Goal: Task Accomplishment & Management: Use online tool/utility

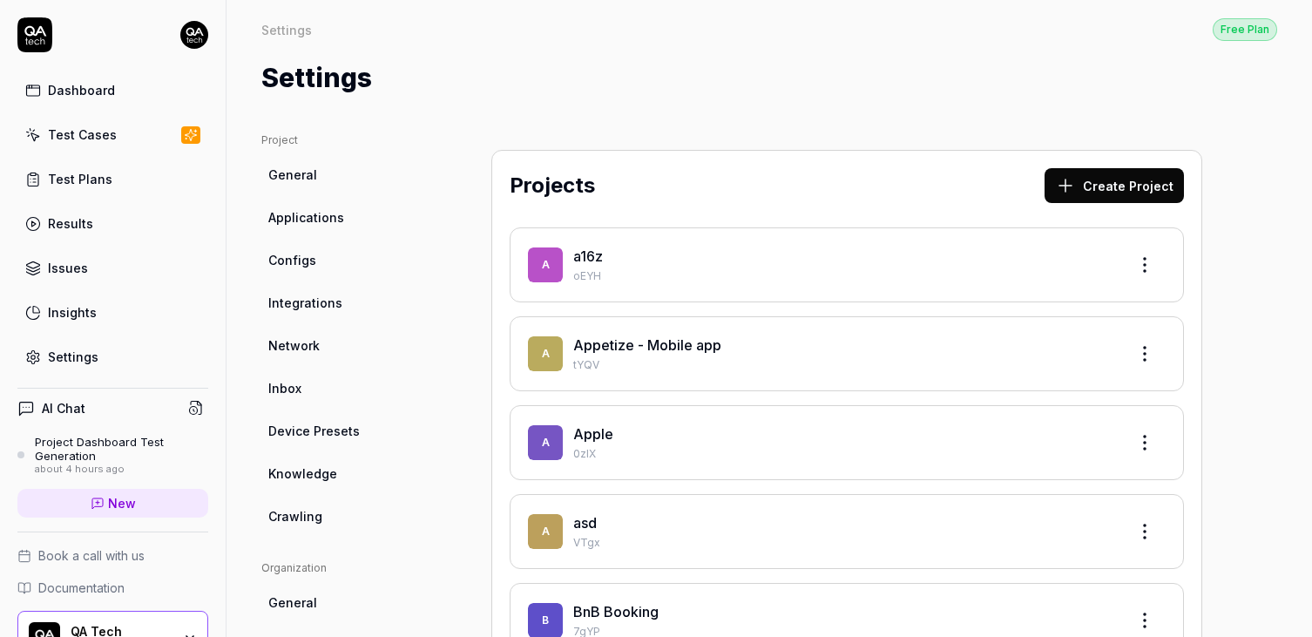
click at [301, 309] on span "Integrations" at bounding box center [305, 303] width 74 height 18
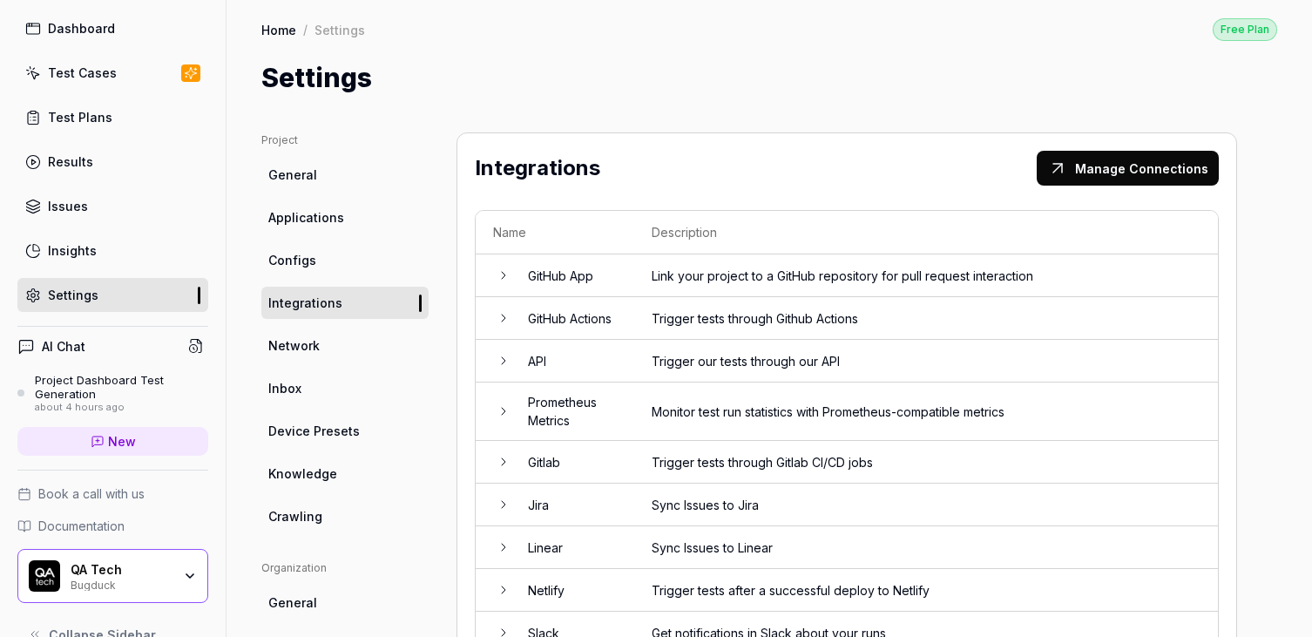
scroll to position [96, 0]
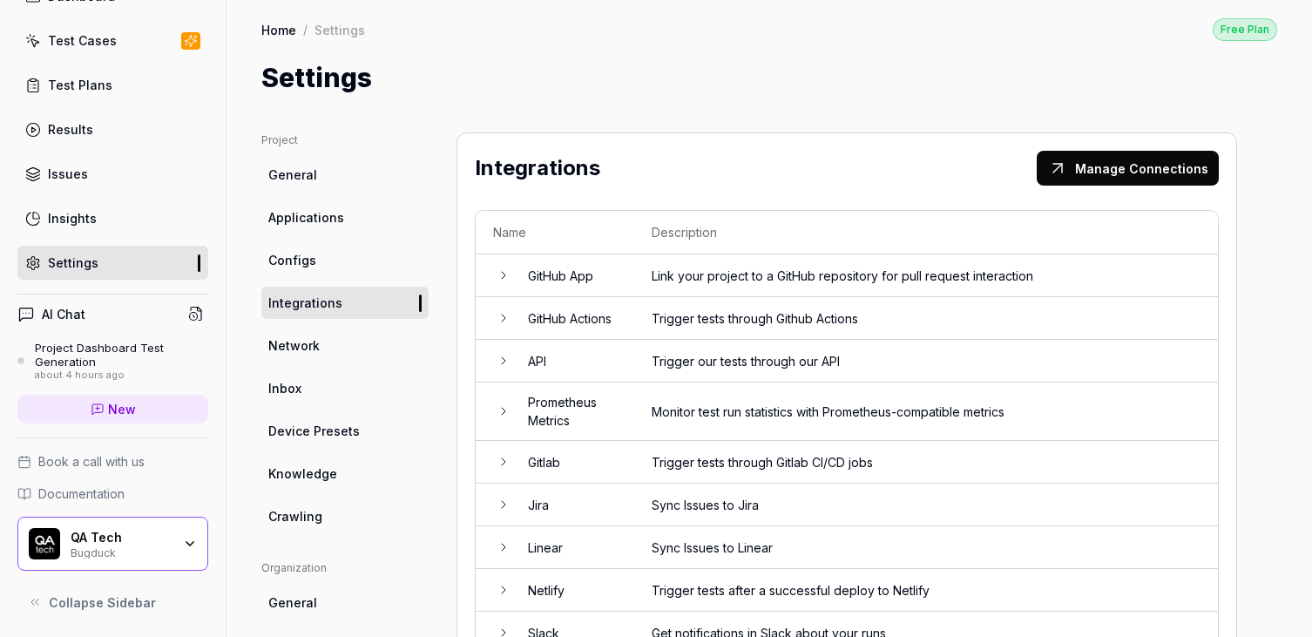
click at [579, 281] on td "GitHub App" at bounding box center [573, 275] width 124 height 43
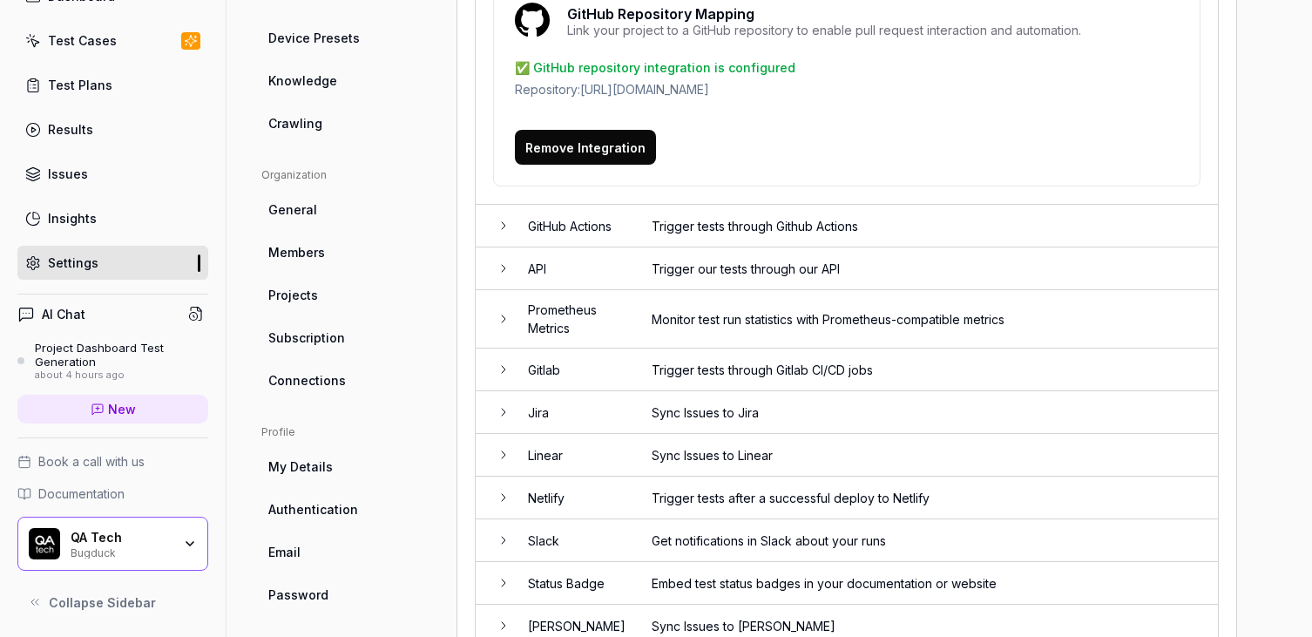
scroll to position [406, 0]
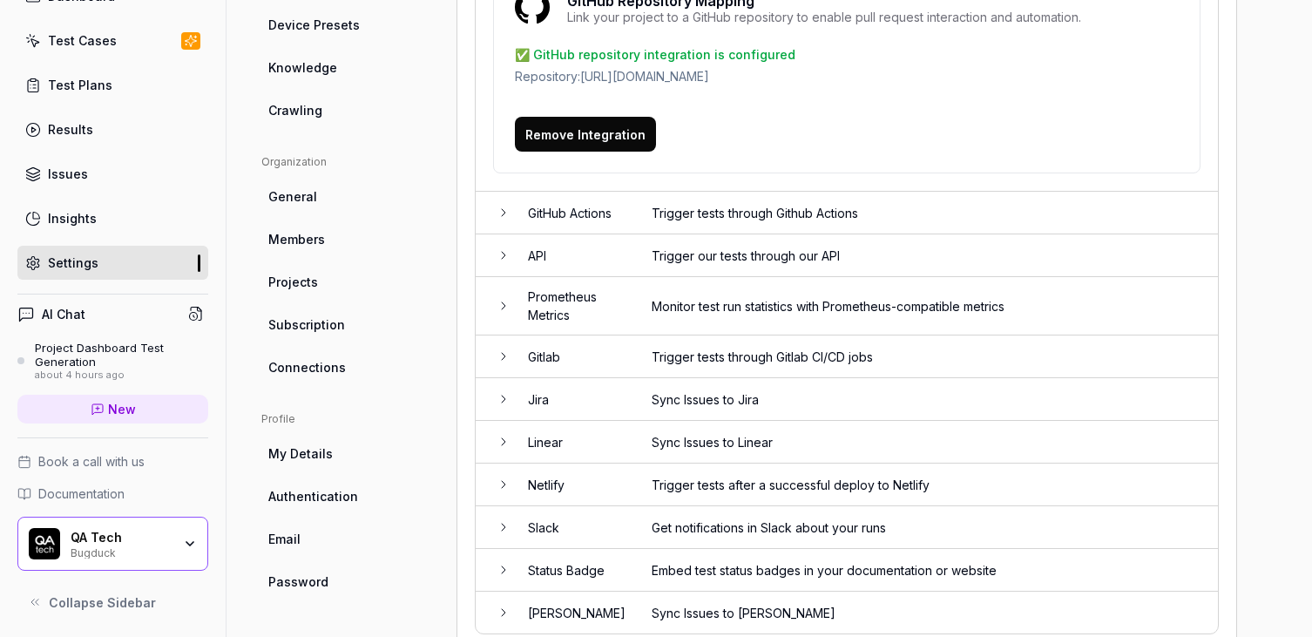
click at [97, 414] on icon at bounding box center [98, 410] width 14 height 14
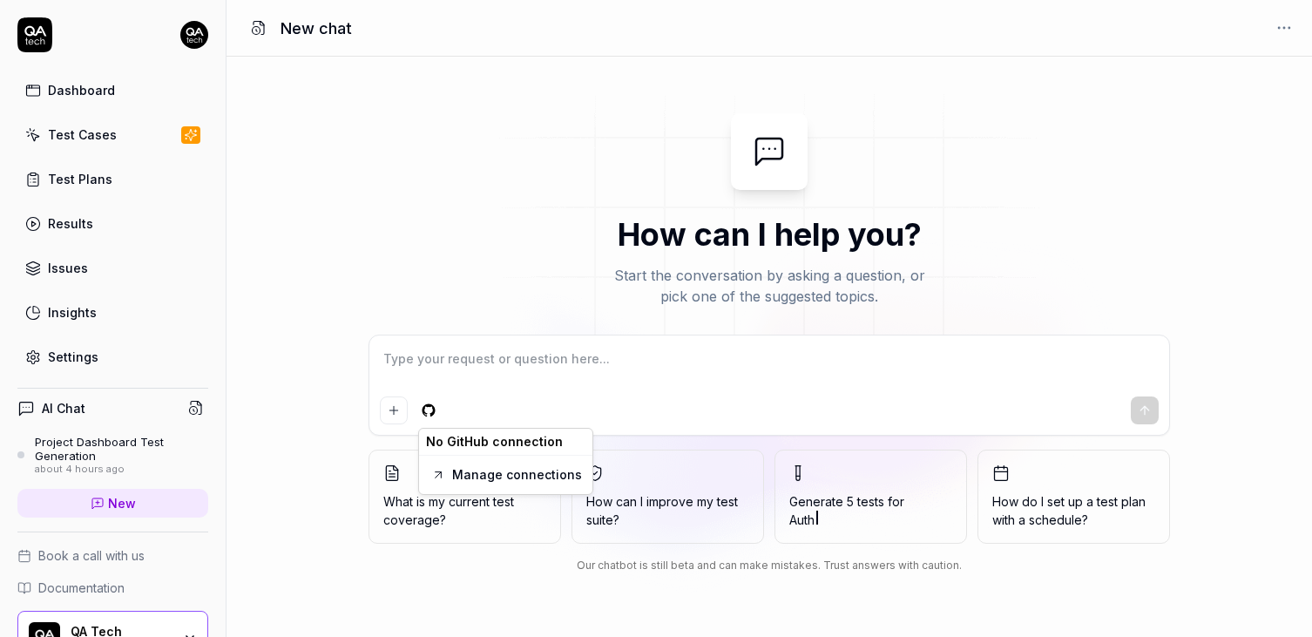
click at [435, 415] on html "Dashboard Test Cases Test Plans Results Issues Insights Settings AI Chat Projec…" at bounding box center [656, 318] width 1312 height 637
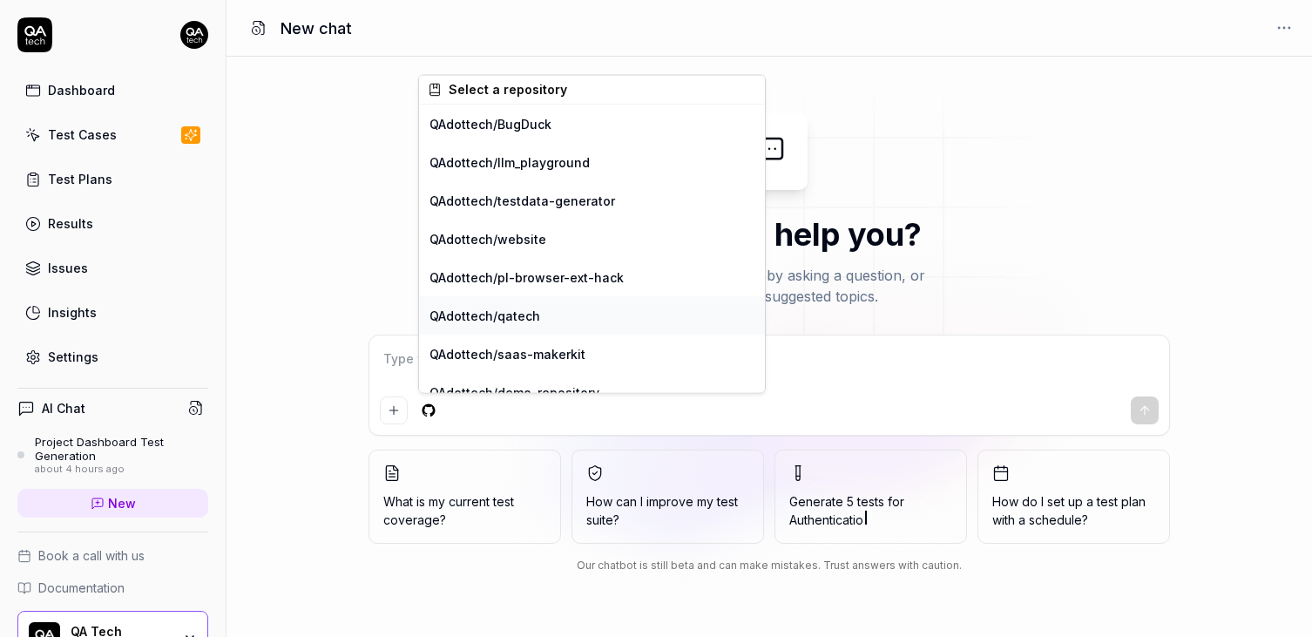
click at [498, 316] on div "QAdottech / qatech" at bounding box center [592, 315] width 346 height 38
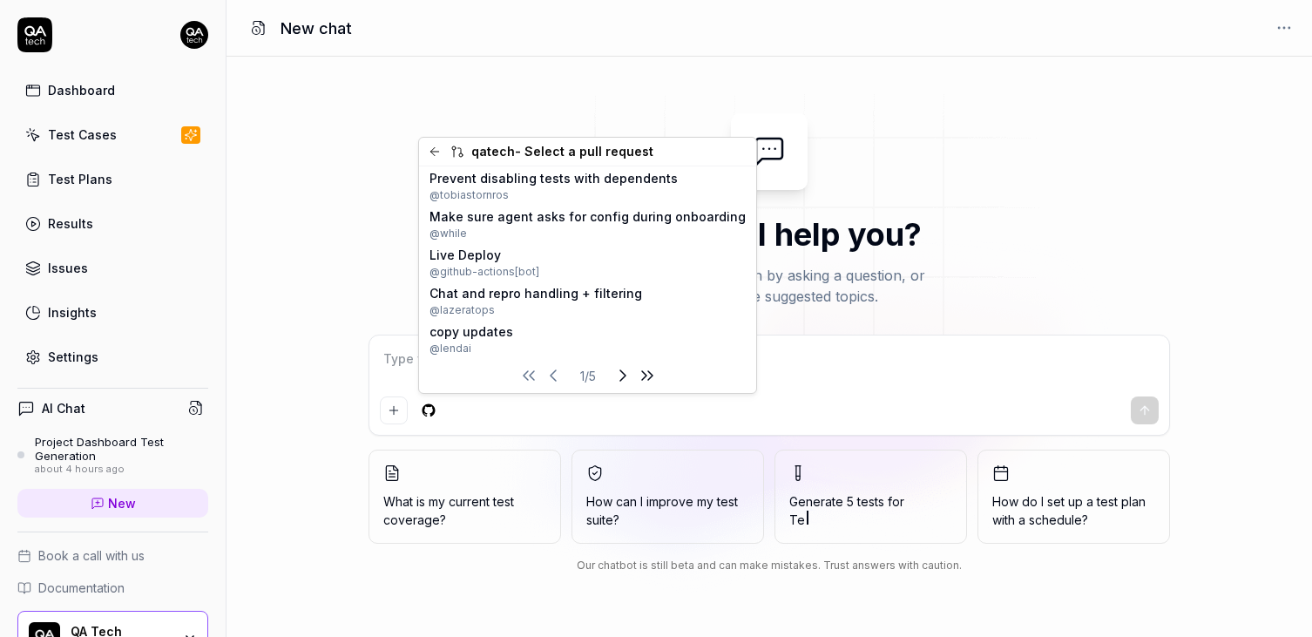
click at [613, 376] on icon "Next page" at bounding box center [623, 375] width 21 height 21
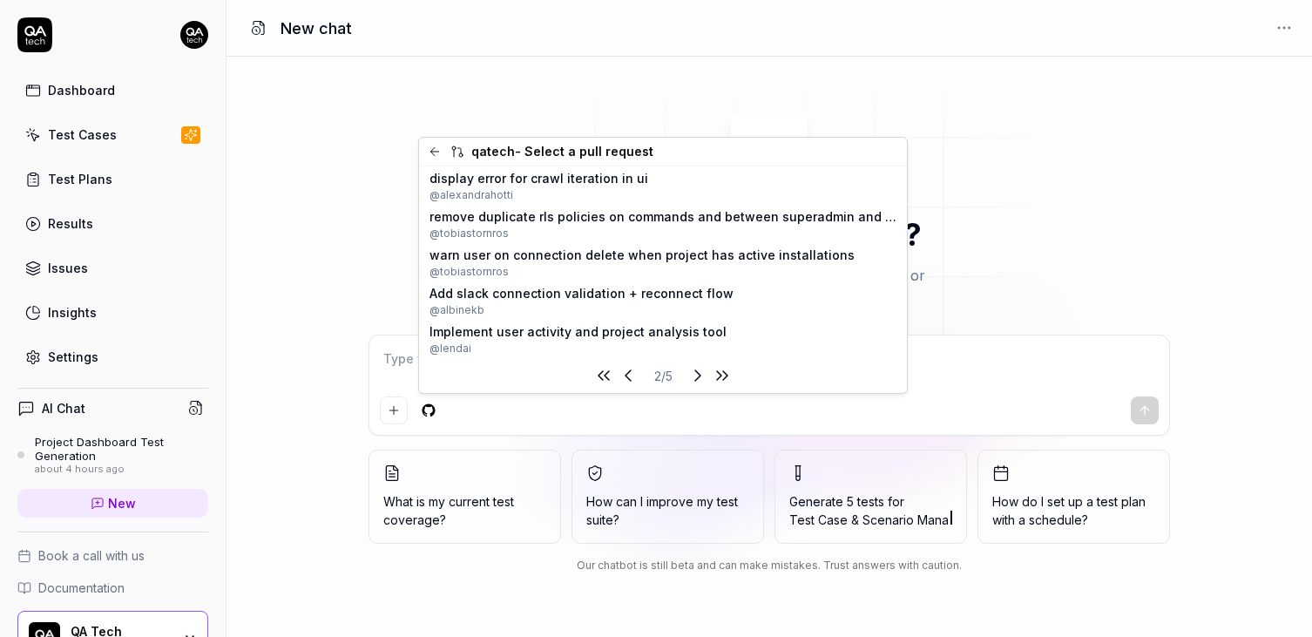
click at [1008, 358] on html "Dashboard Test Cases Test Plans Results Issues Insights Settings AI Chat Projec…" at bounding box center [656, 318] width 1312 height 637
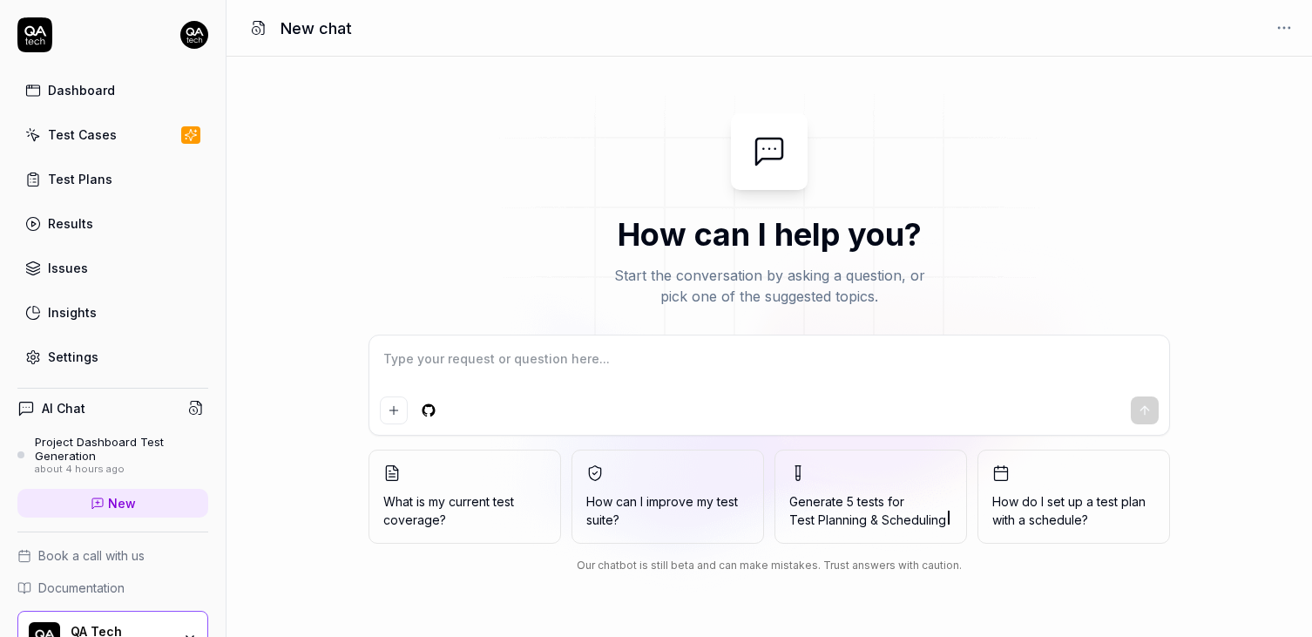
type textarea "*"
click at [71, 360] on div "Settings" at bounding box center [73, 357] width 51 height 18
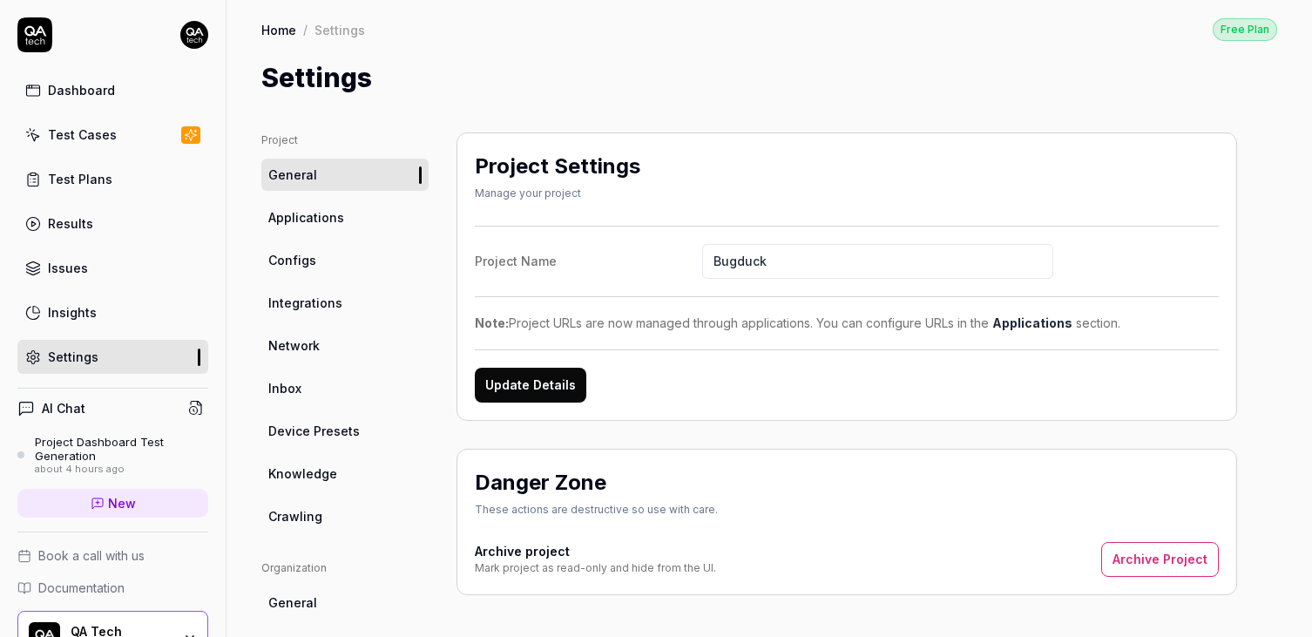
click at [318, 304] on span "Integrations" at bounding box center [305, 303] width 74 height 18
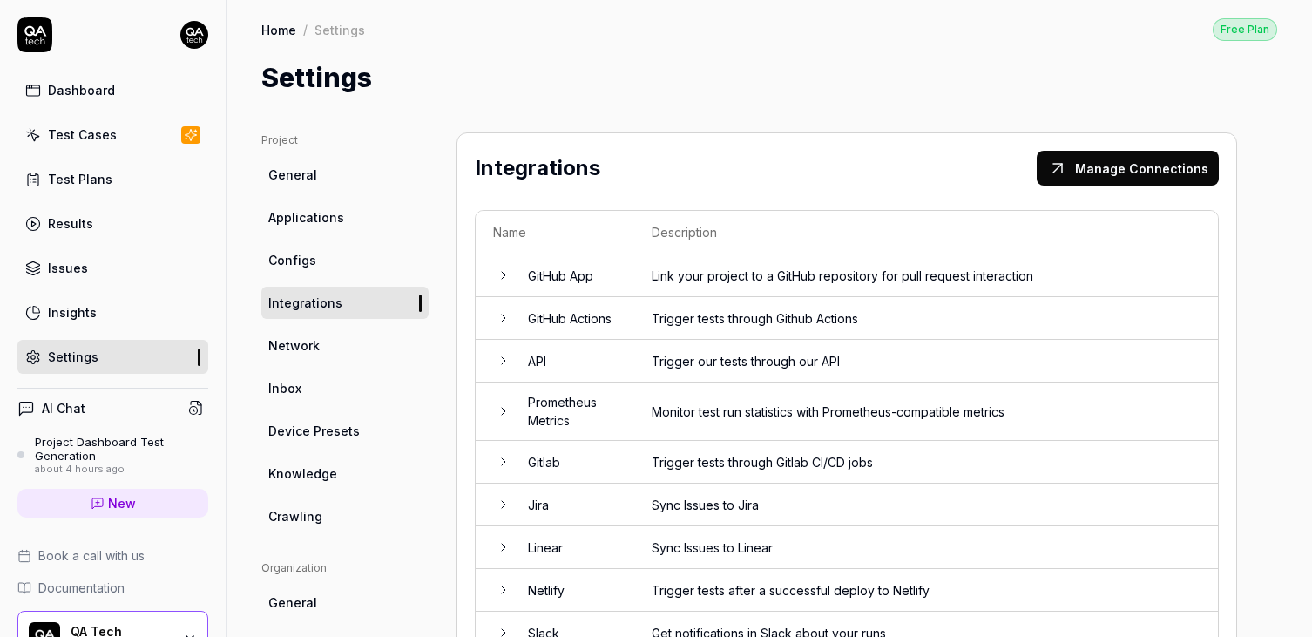
click at [550, 263] on td "GitHub App" at bounding box center [573, 275] width 124 height 43
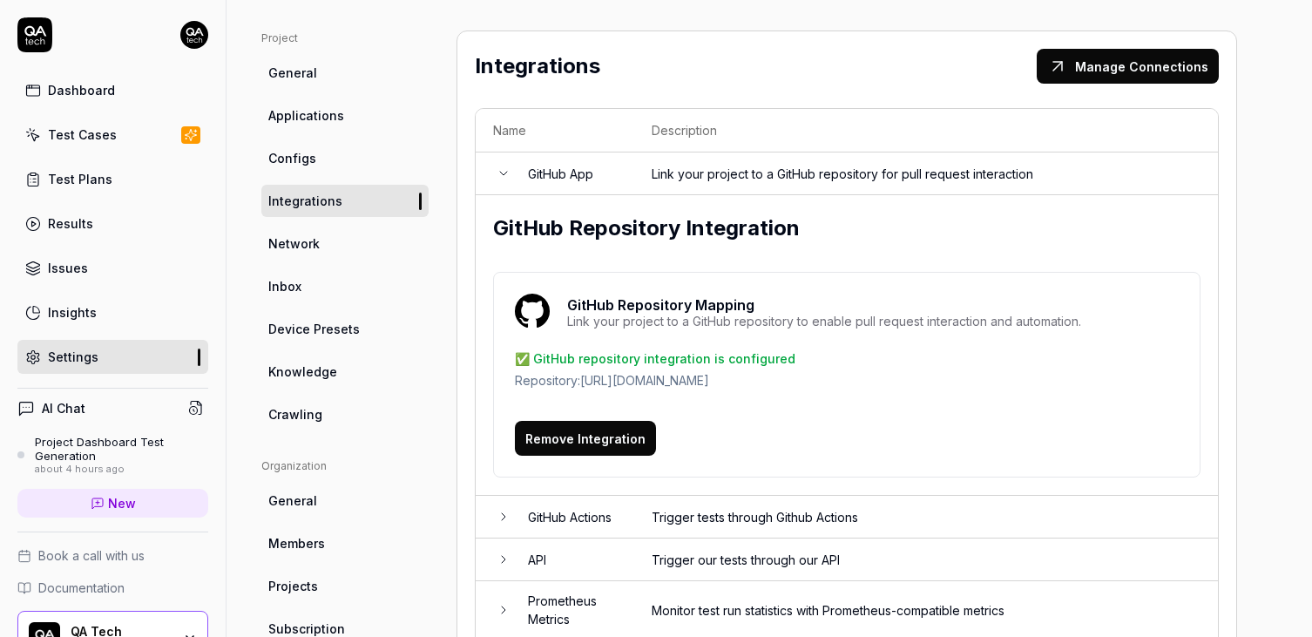
scroll to position [86, 0]
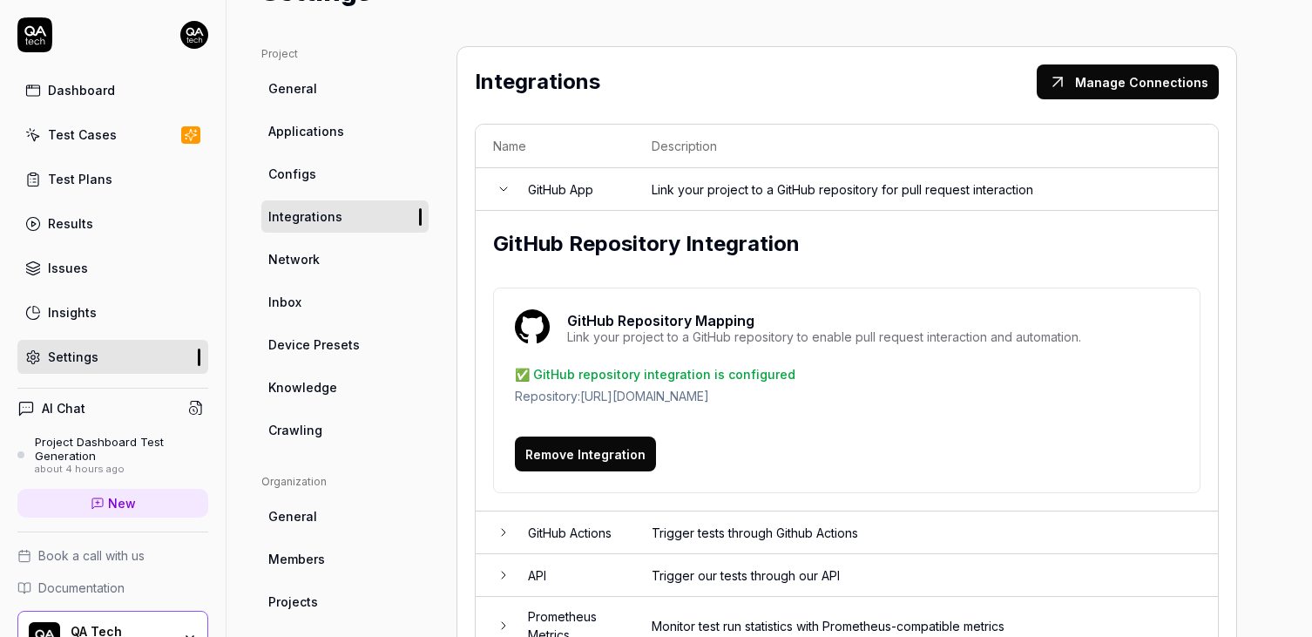
click at [367, 210] on link "Integrations" at bounding box center [344, 216] width 167 height 32
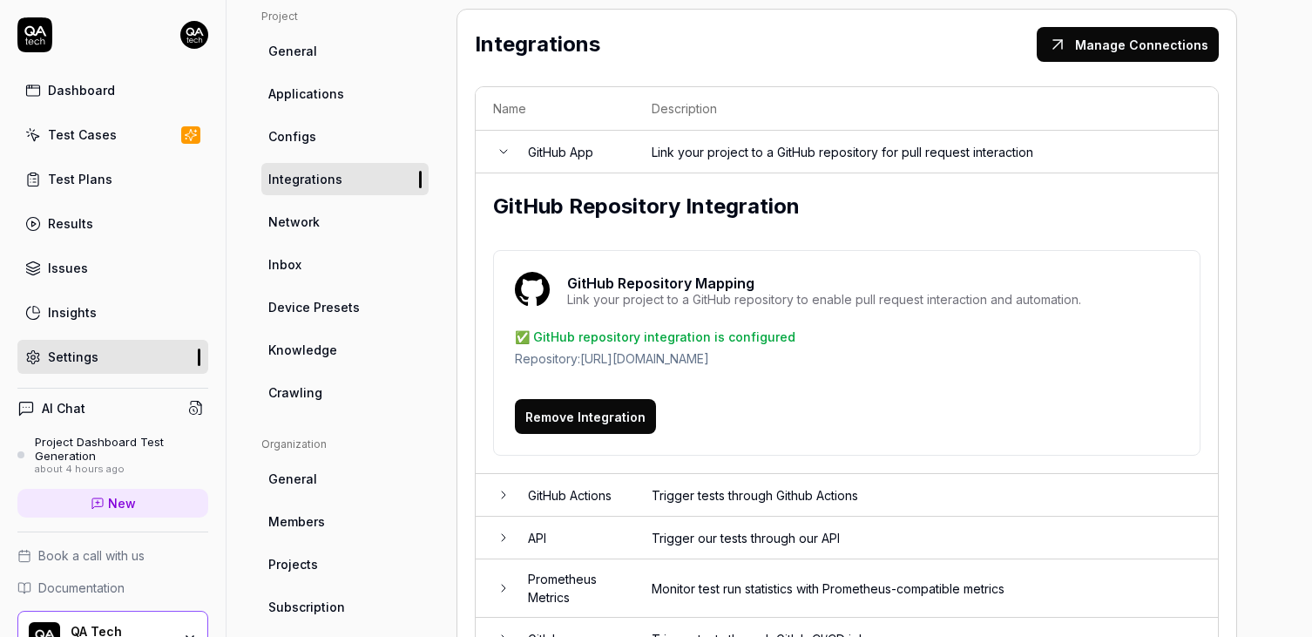
scroll to position [132, 0]
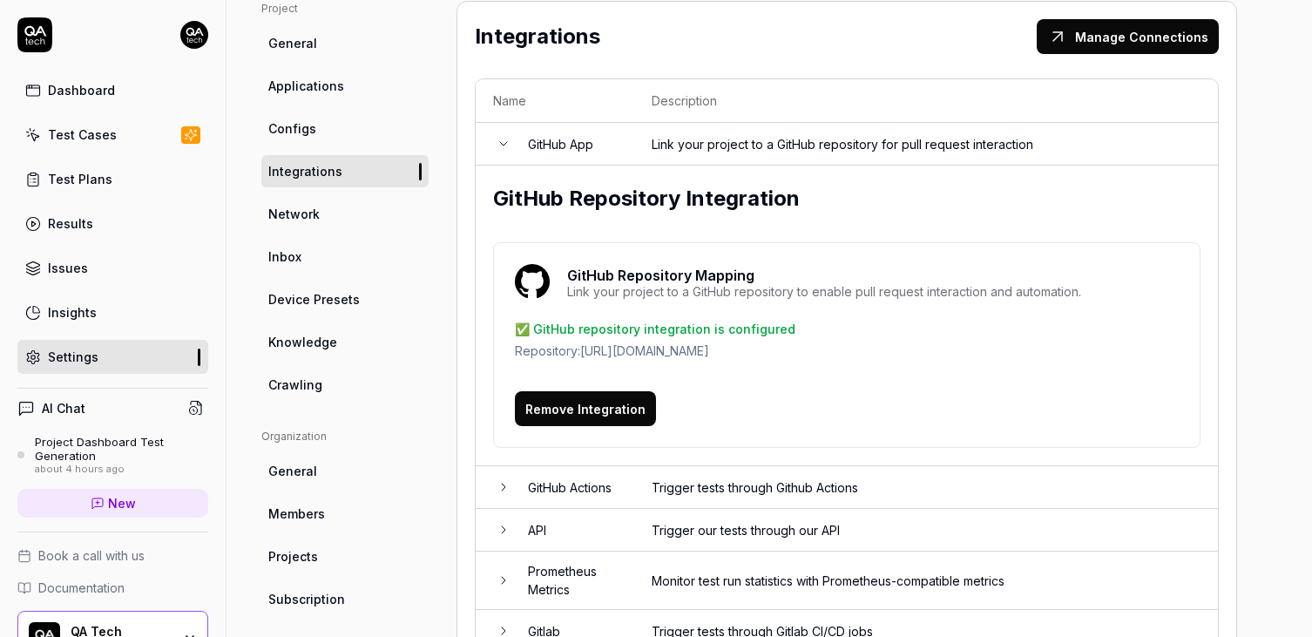
click at [773, 478] on td "Trigger tests through Github Actions" at bounding box center [926, 487] width 584 height 43
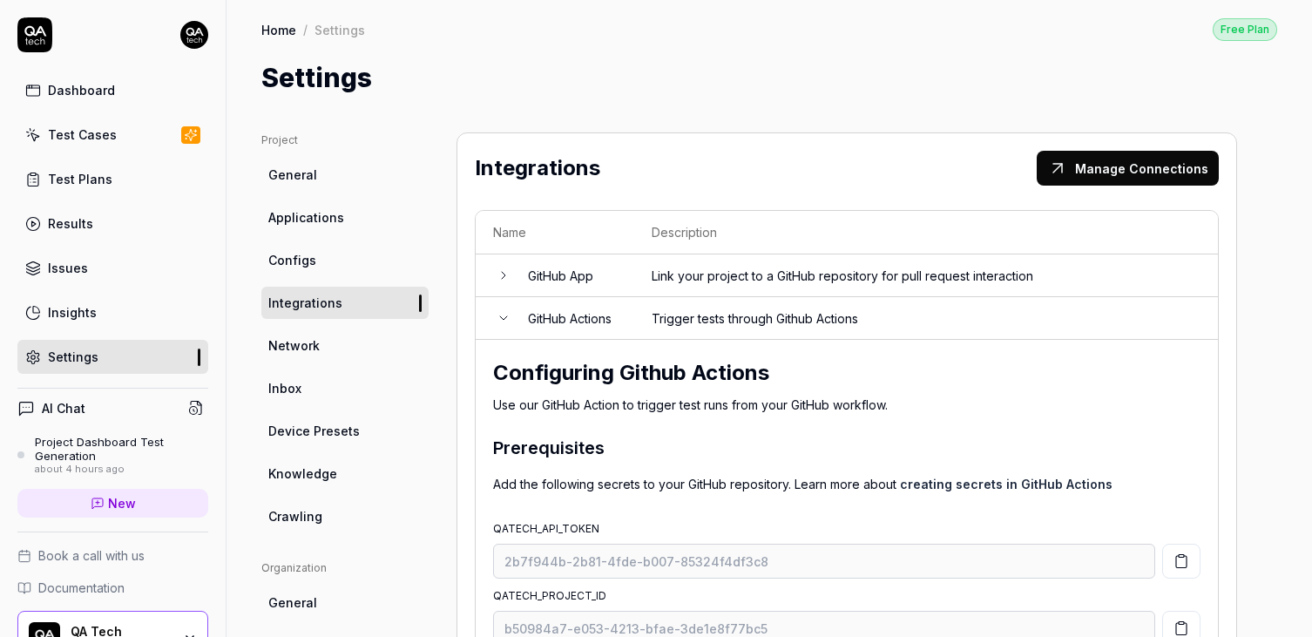
click at [511, 327] on td "GitHub Actions" at bounding box center [573, 318] width 124 height 43
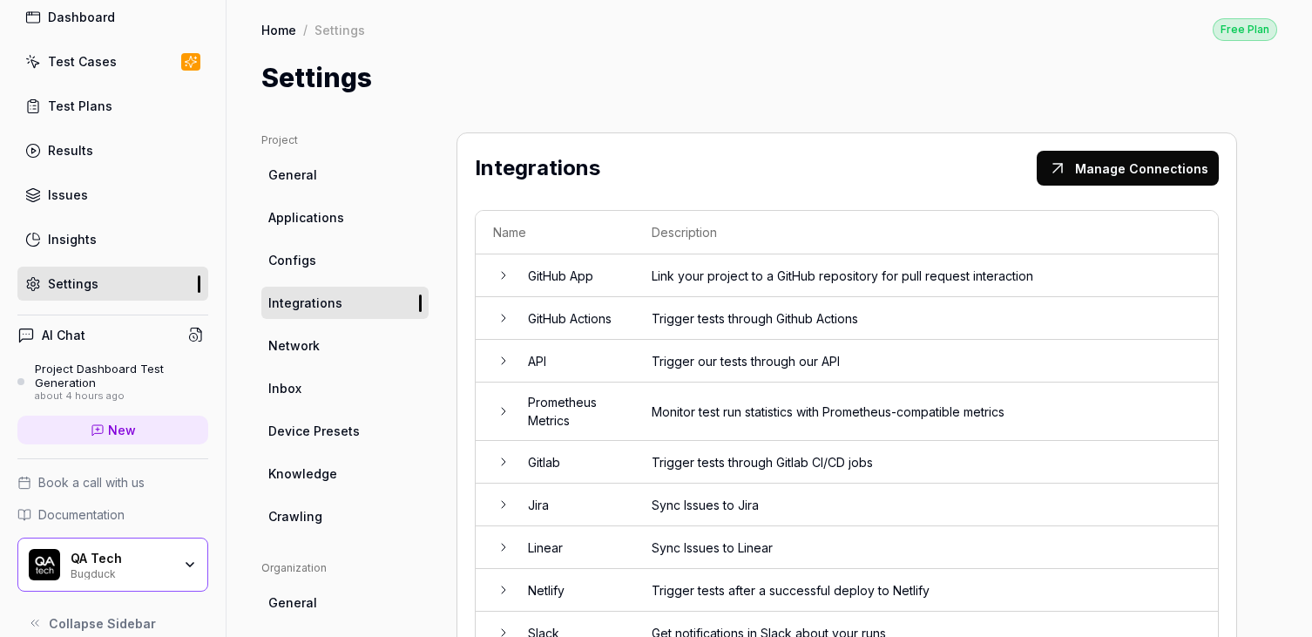
scroll to position [96, 0]
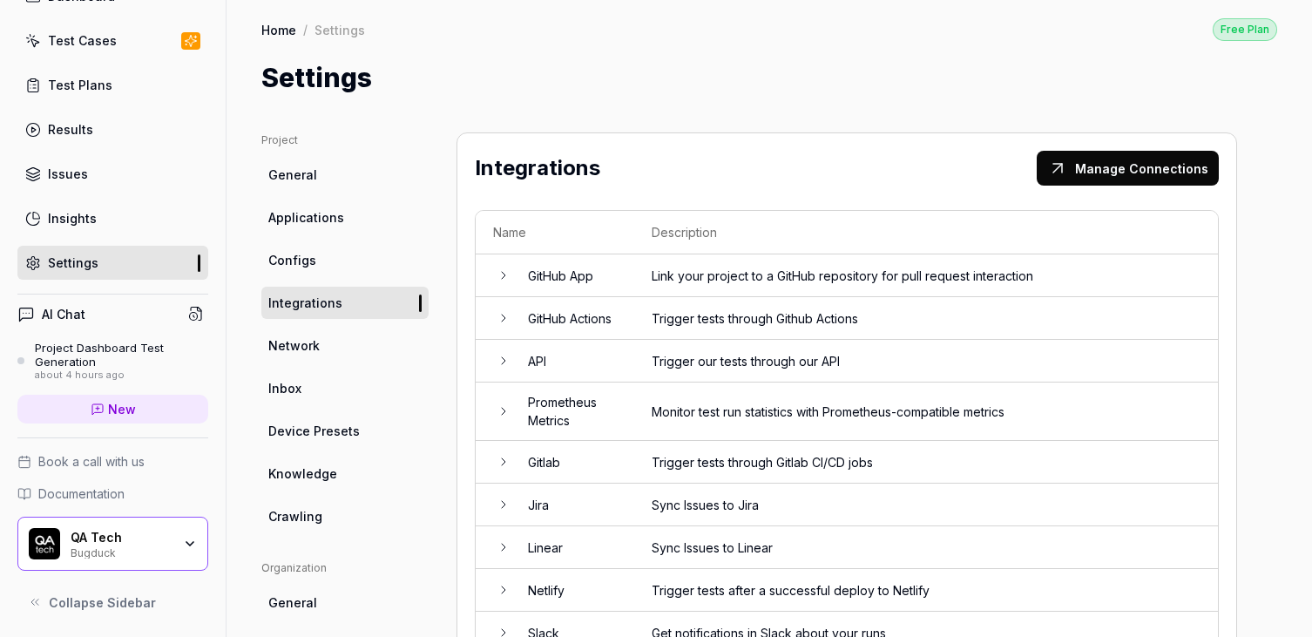
click at [177, 547] on div "QA Tech Bugduck" at bounding box center [127, 545] width 112 height 30
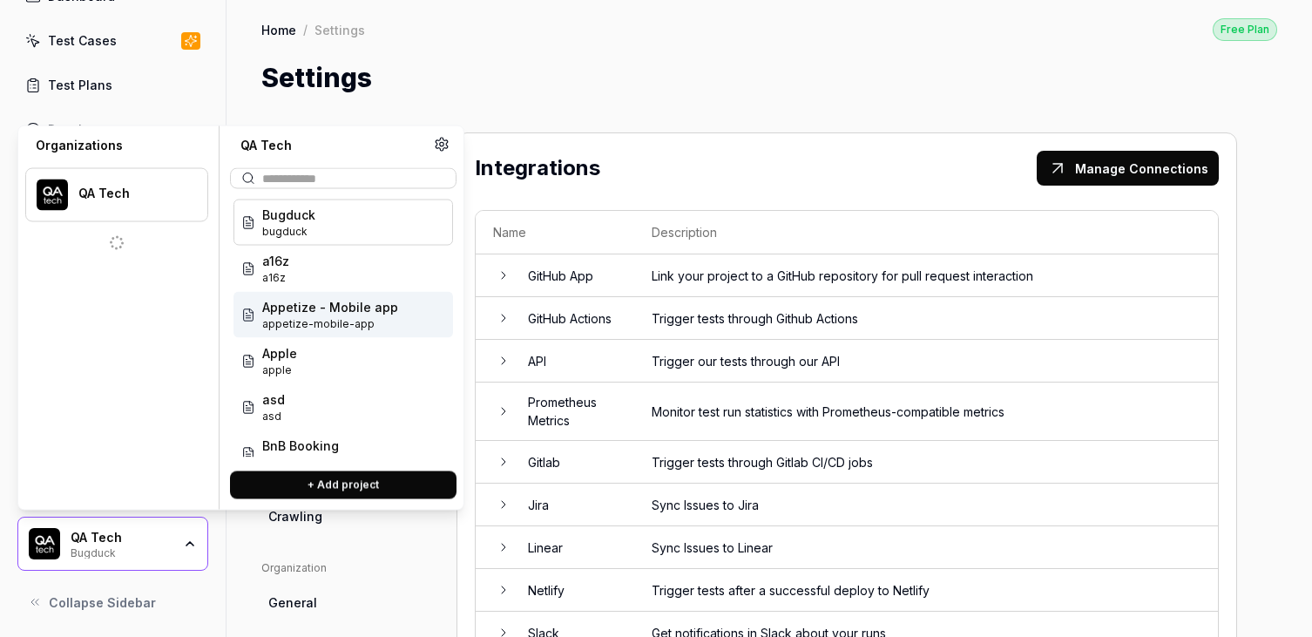
click at [877, 101] on div "Project General Applications Configs Integrations Network Inbox Device Presets …" at bounding box center [770, 568] width 1086 height 941
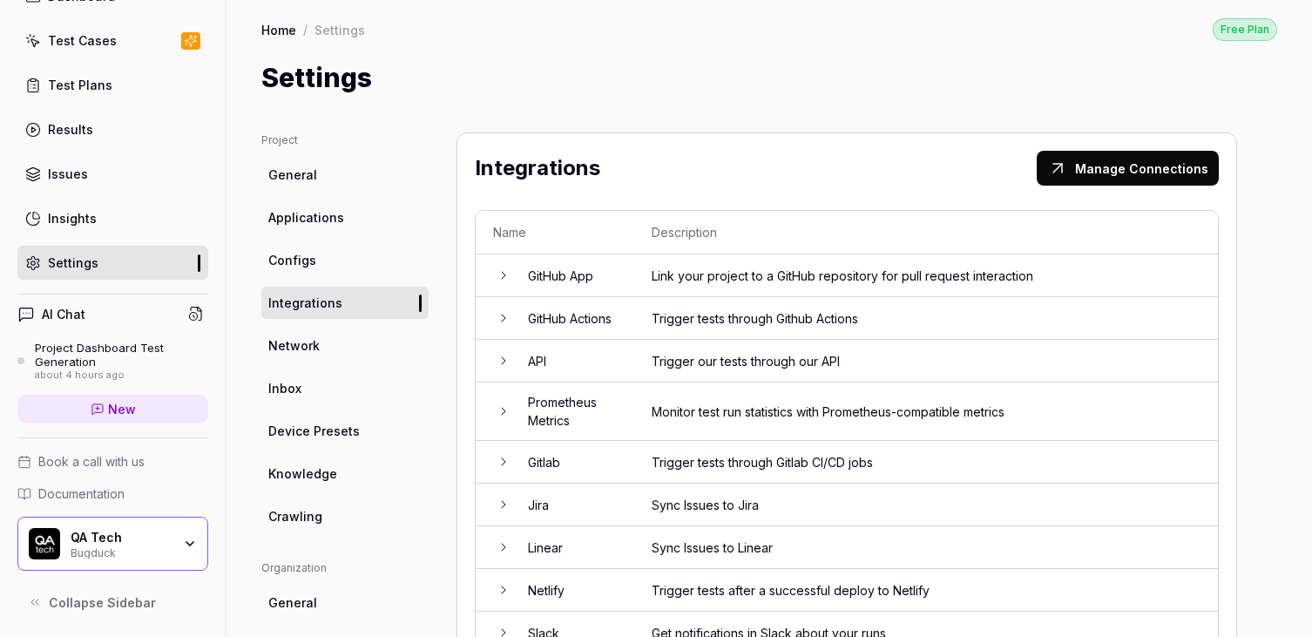
scroll to position [0, 0]
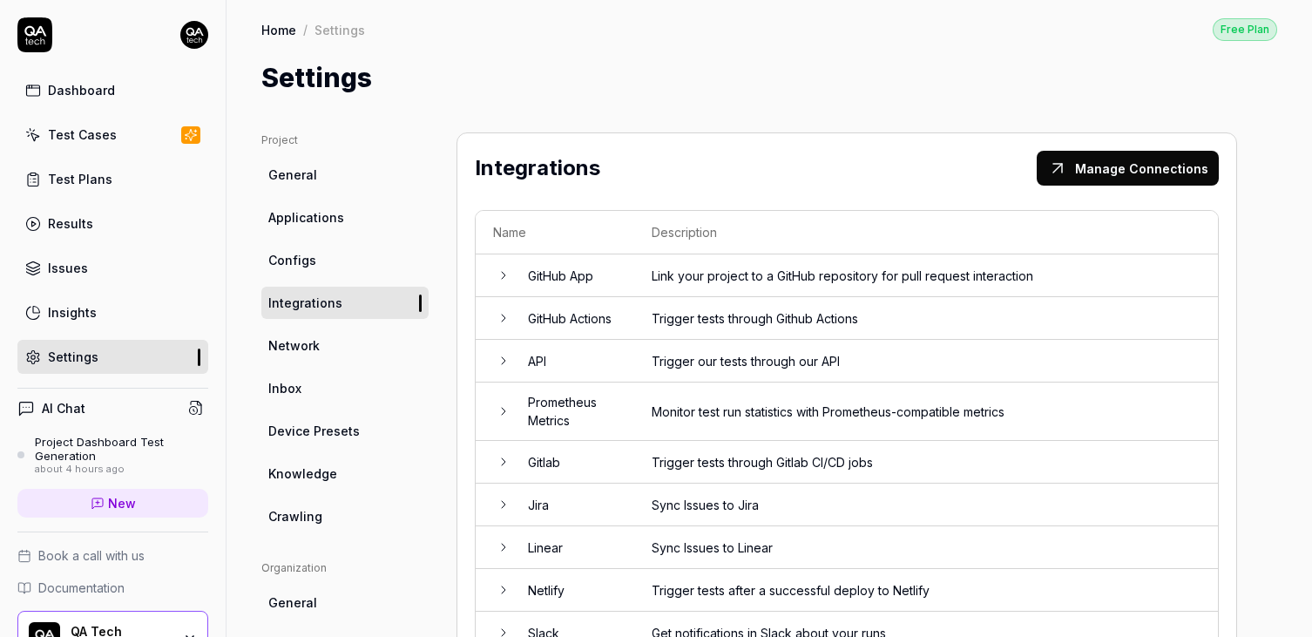
click at [195, 25] on html "Dashboard Test Cases Test Plans Results Issues Insights Settings AI Chat Projec…" at bounding box center [656, 318] width 1312 height 637
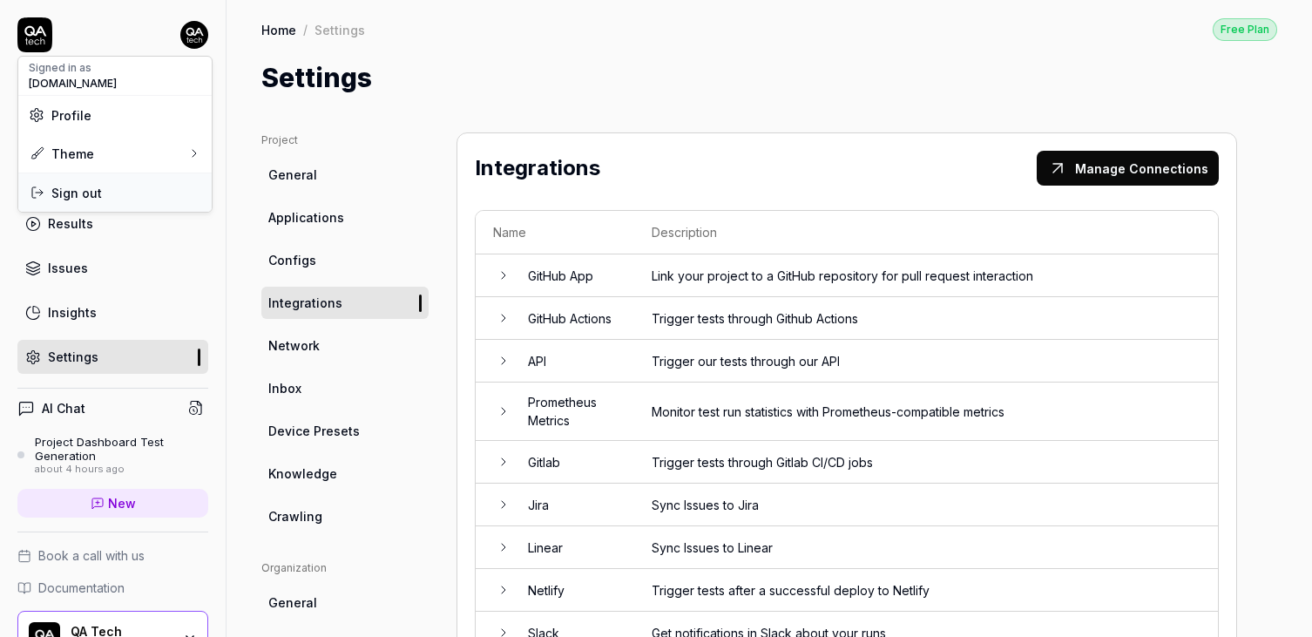
click at [81, 192] on span "Sign out" at bounding box center [76, 193] width 51 height 18
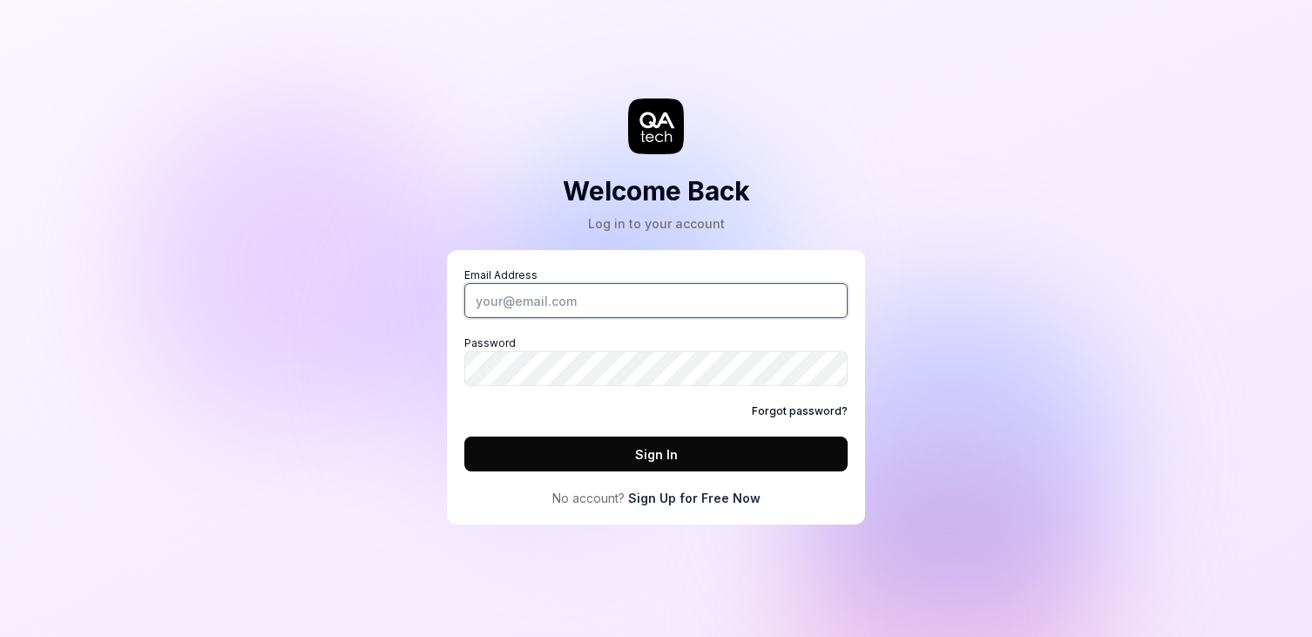
click at [539, 310] on input "Email Address" at bounding box center [655, 300] width 383 height 35
type input "liza.shulyayeva@qa.tech"
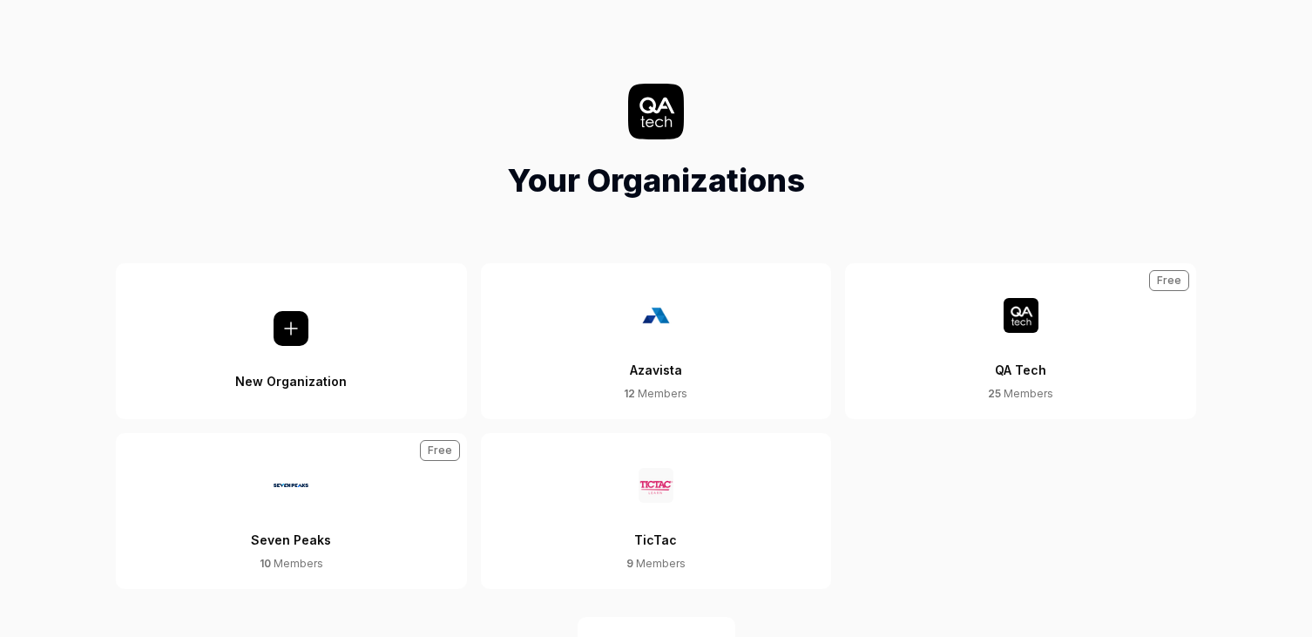
click at [1024, 322] on img at bounding box center [1021, 315] width 35 height 35
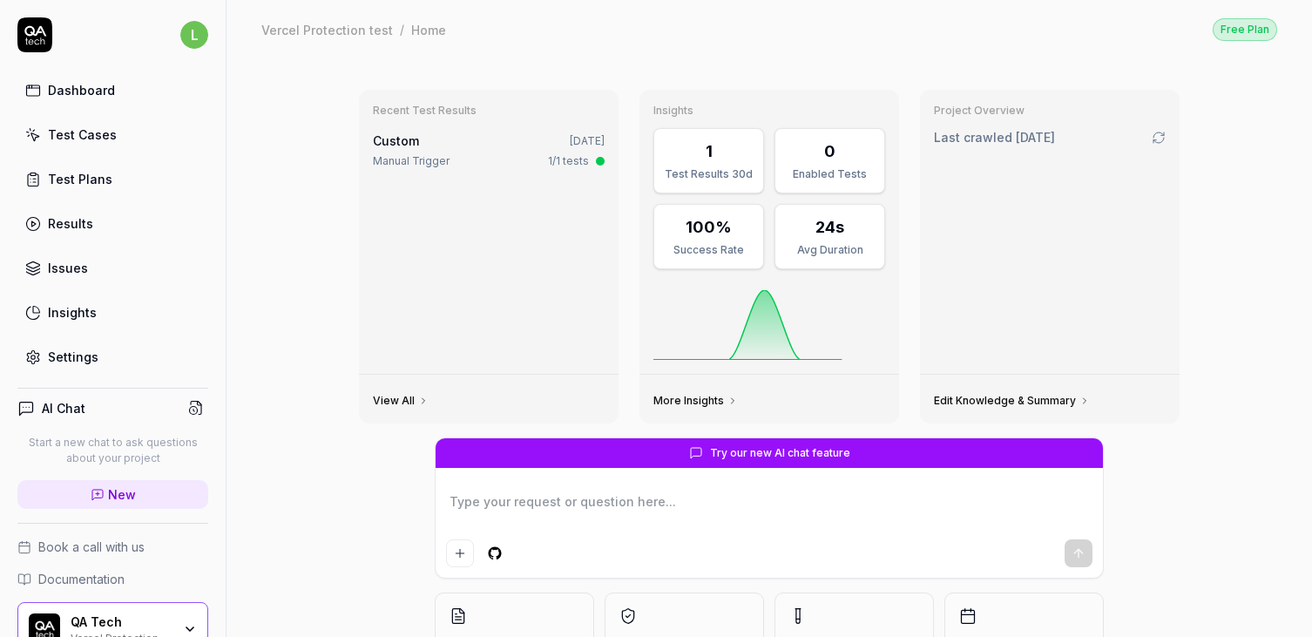
type textarea "*"
click at [84, 357] on div "Settings" at bounding box center [73, 357] width 51 height 18
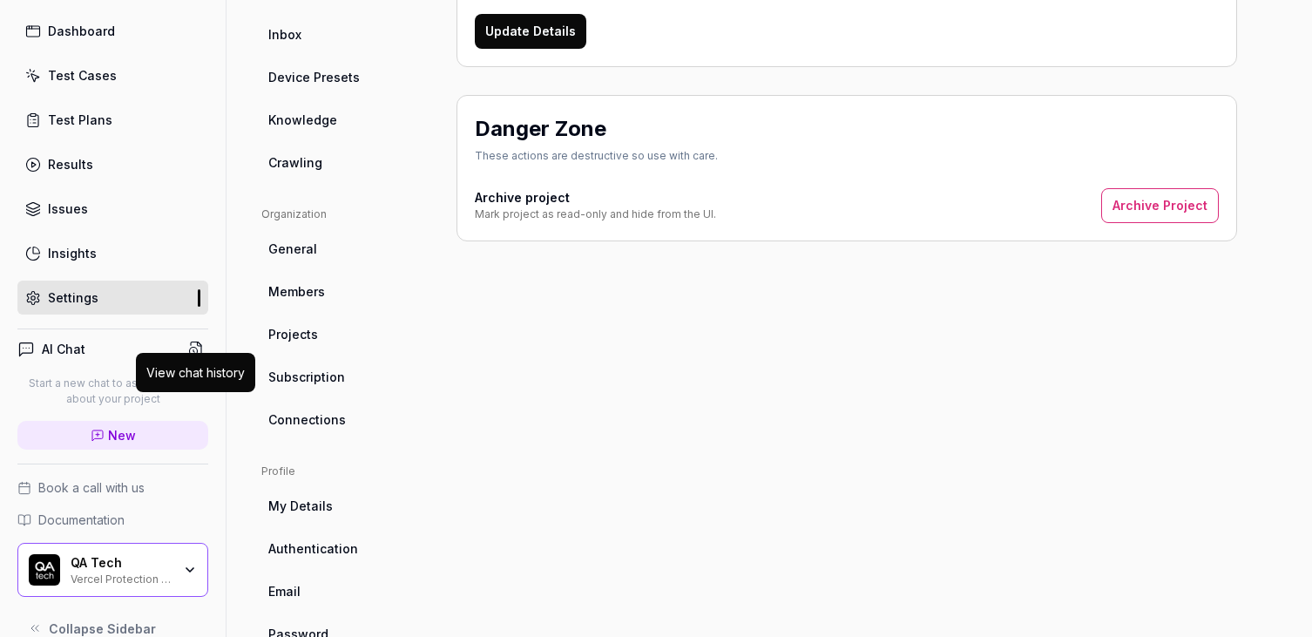
scroll to position [86, 0]
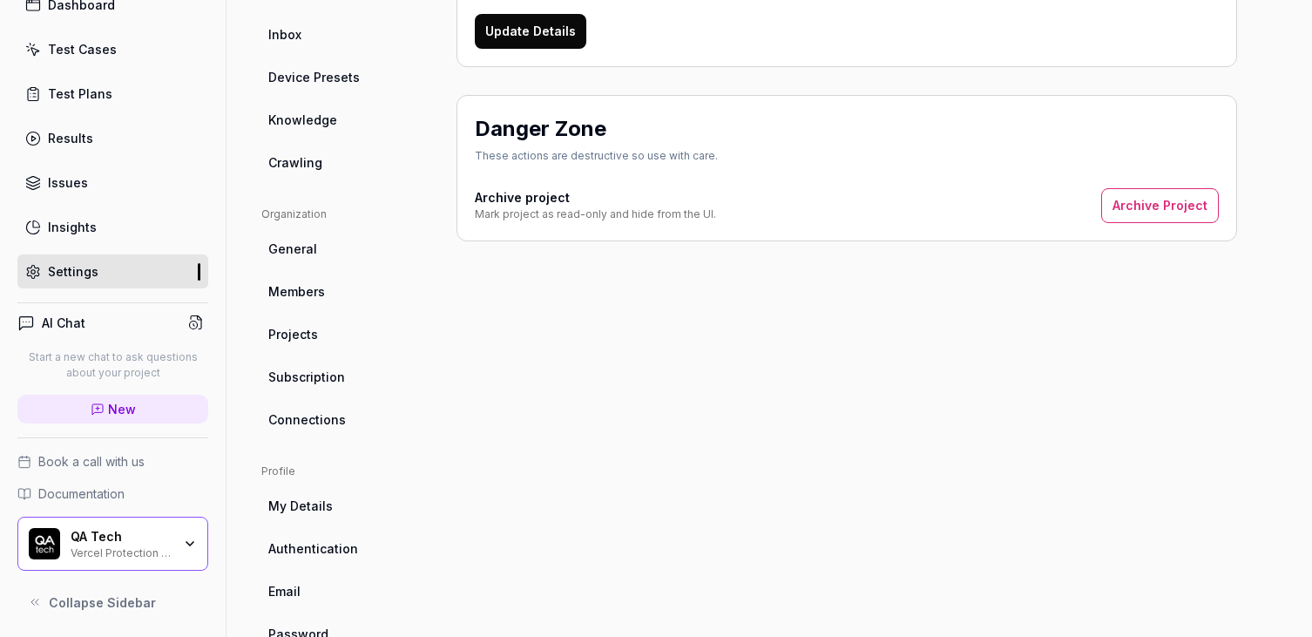
click at [125, 538] on div "QA Tech" at bounding box center [121, 537] width 101 height 16
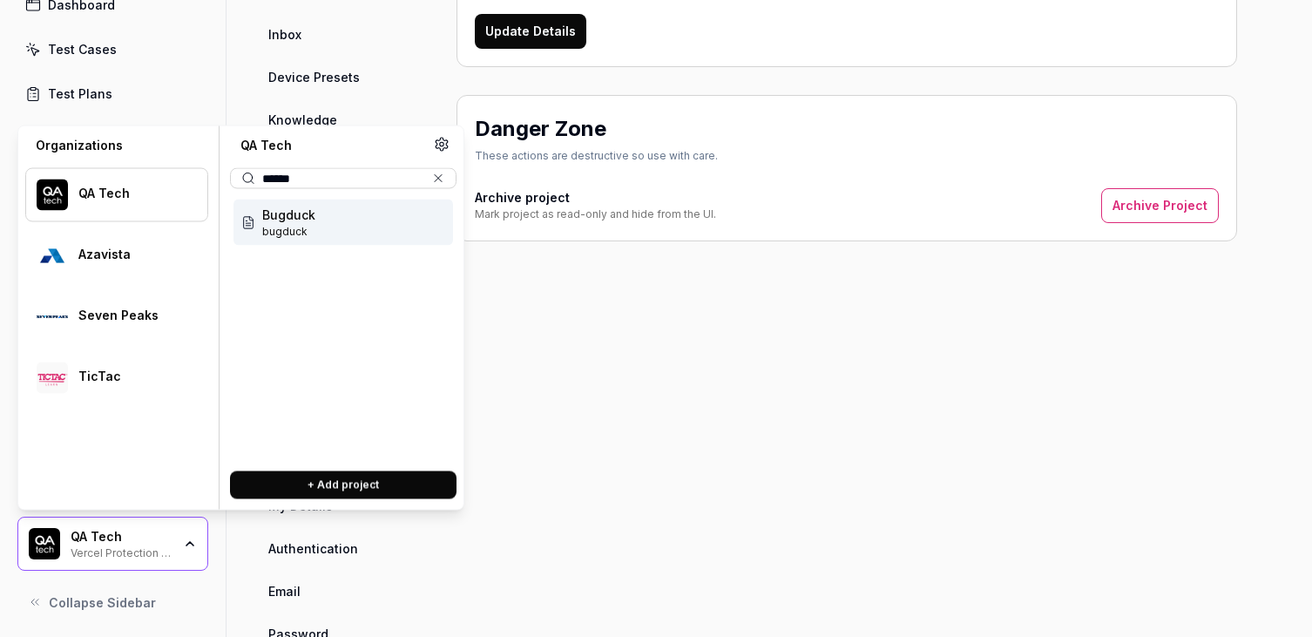
type input "******"
click at [296, 227] on span "bugduck" at bounding box center [288, 232] width 53 height 16
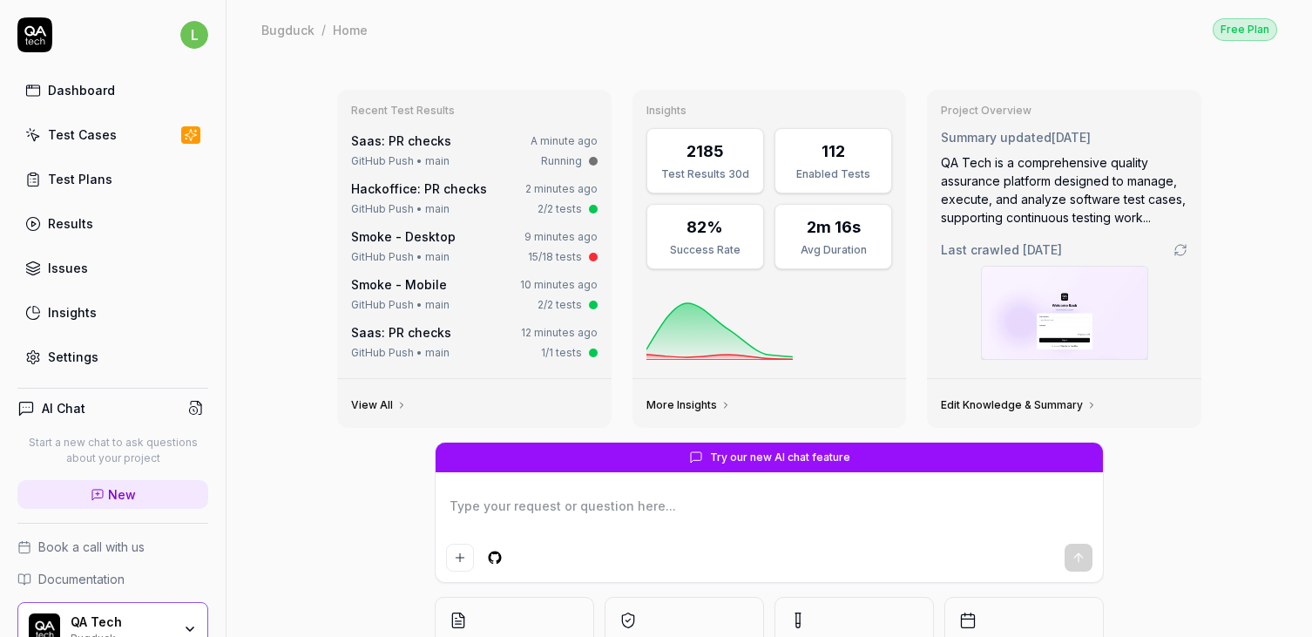
type textarea "*"
click at [75, 349] on div "Settings" at bounding box center [73, 357] width 51 height 18
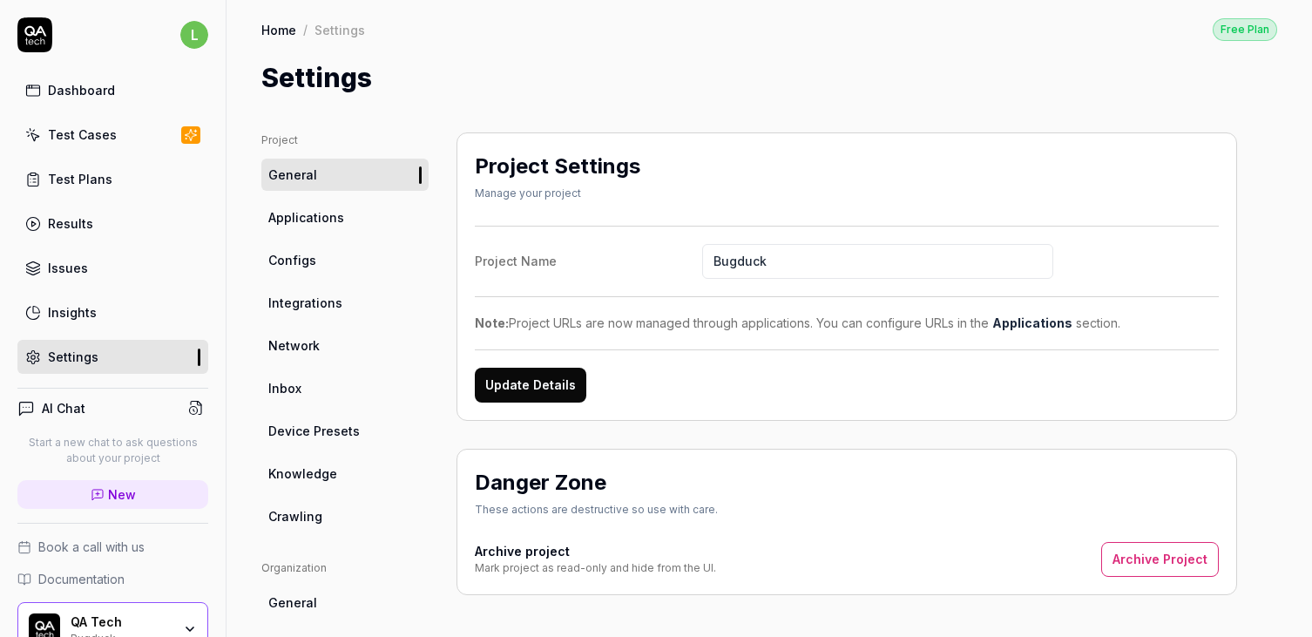
click at [309, 308] on span "Integrations" at bounding box center [305, 303] width 74 height 18
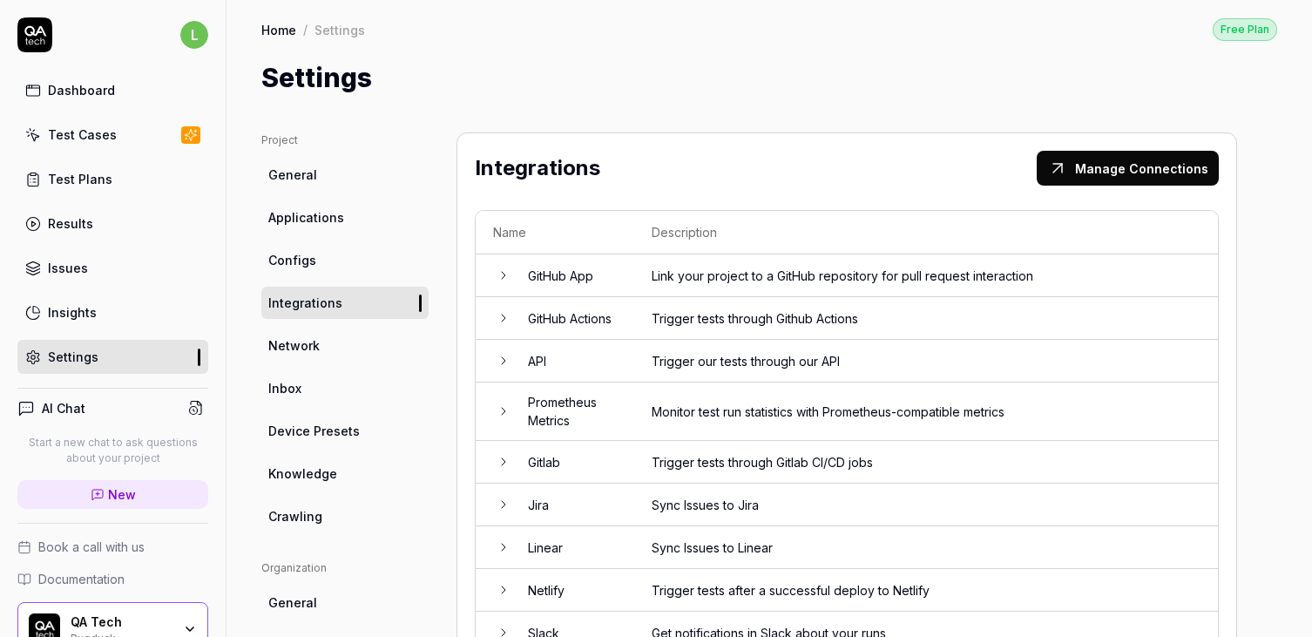
click at [552, 283] on td "GitHub App" at bounding box center [573, 275] width 124 height 43
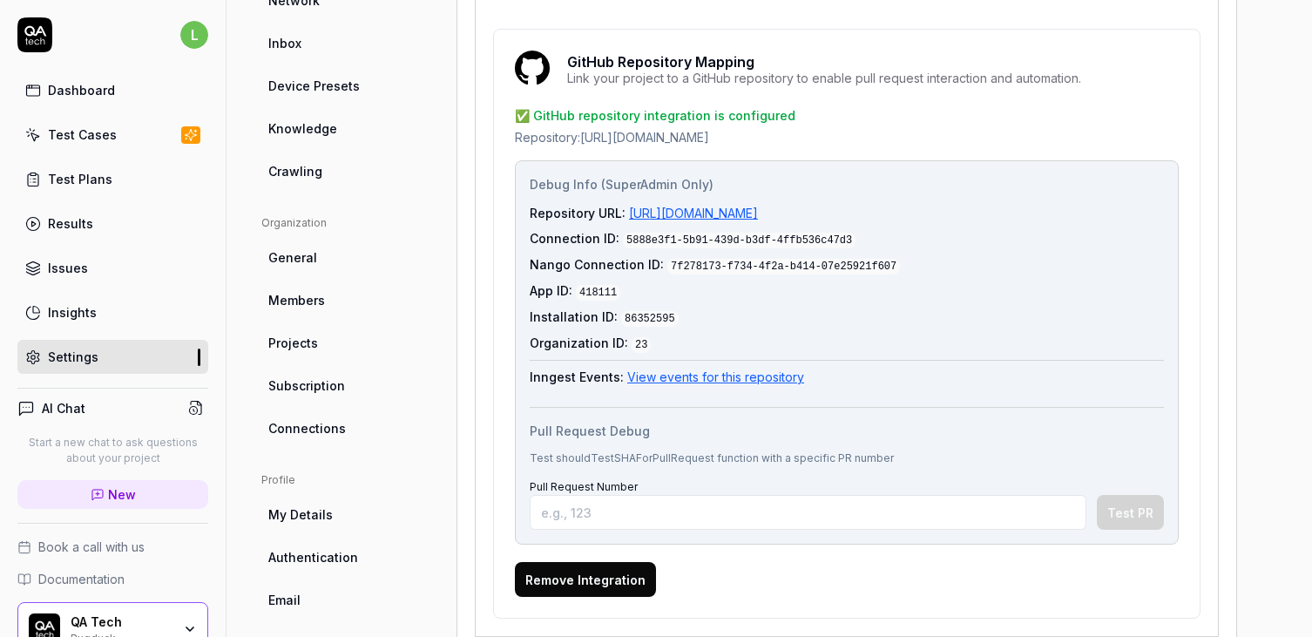
scroll to position [350, 0]
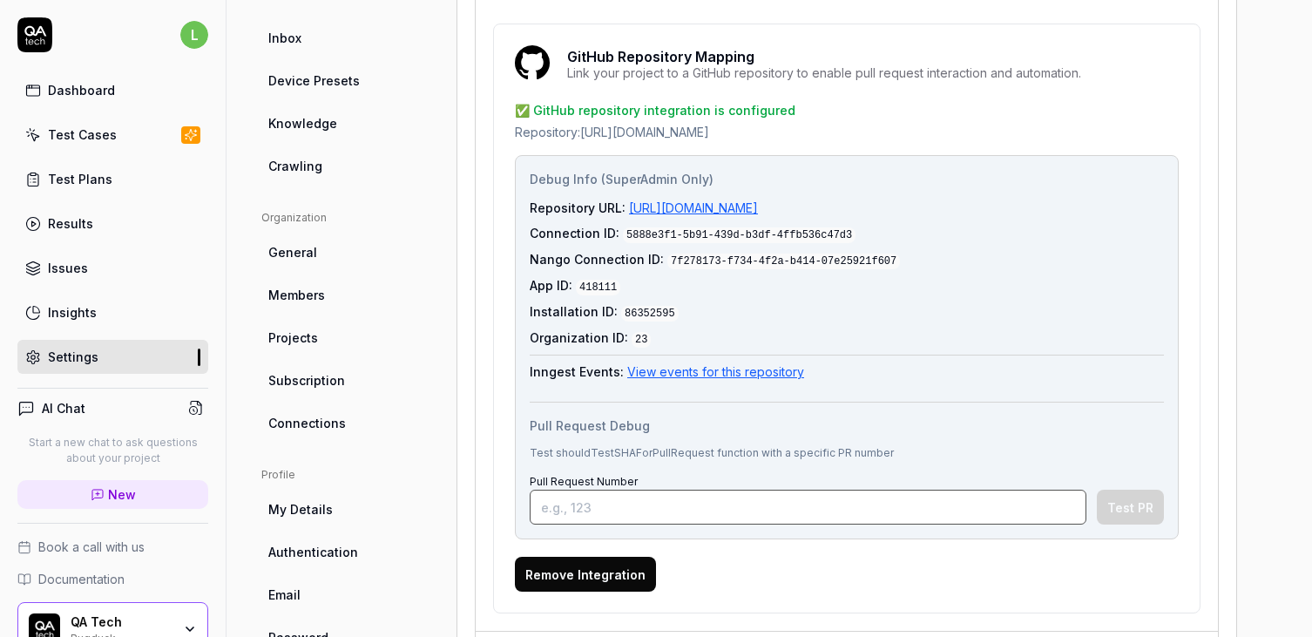
click at [640, 498] on input "Pull Request Number" at bounding box center [808, 507] width 557 height 35
paste input "5530"
type input "5530"
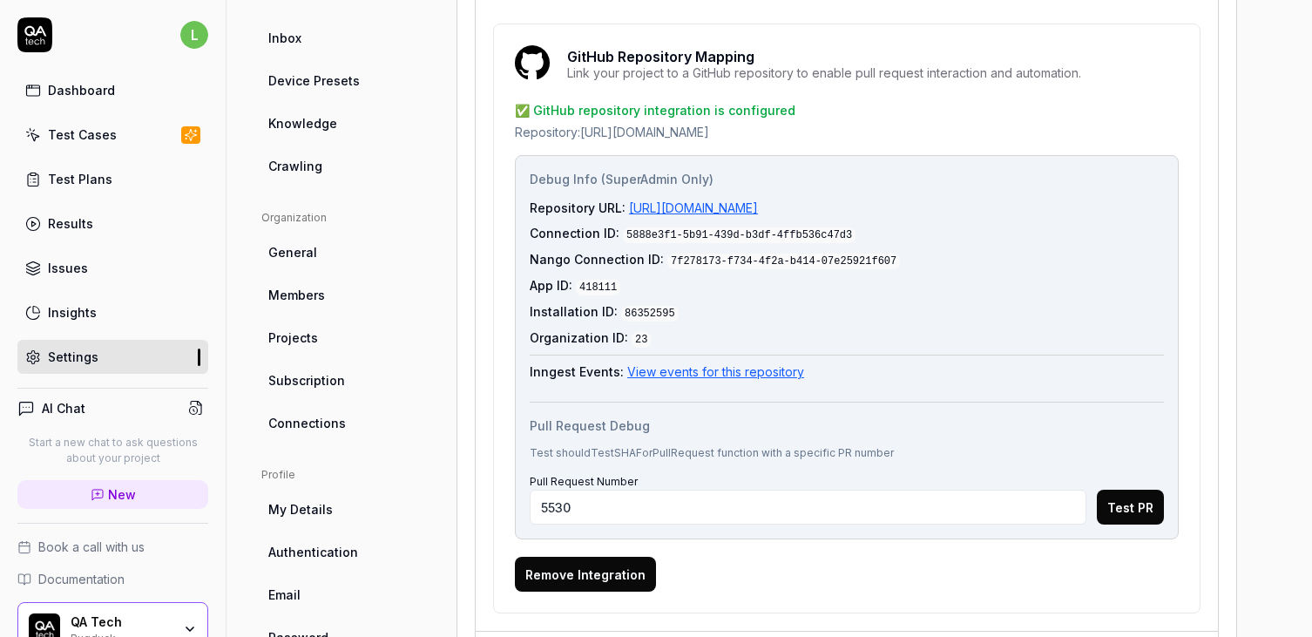
click at [1140, 500] on button "Test PR" at bounding box center [1130, 507] width 67 height 35
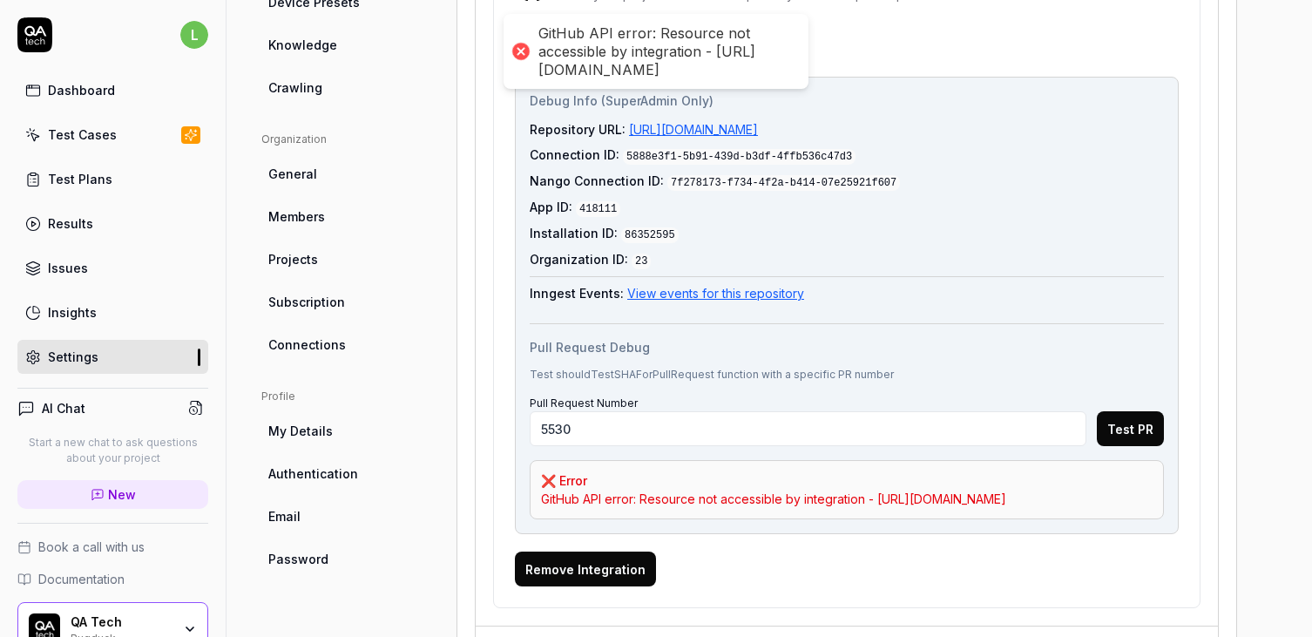
scroll to position [433, 0]
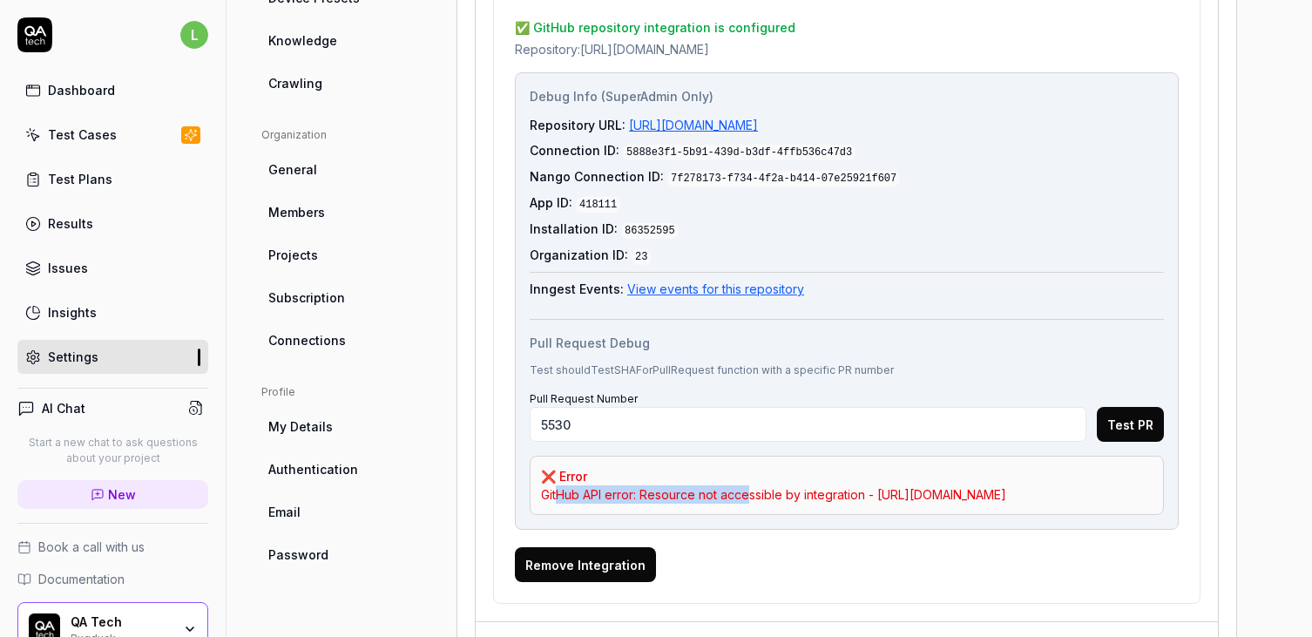
drag, startPoint x: 558, startPoint y: 489, endPoint x: 749, endPoint y: 488, distance: 191.7
click at [751, 489] on div "GitHub API error: Resource not accessible by integration - https://docs.github.…" at bounding box center [847, 494] width 612 height 18
click at [775, 491] on div "GitHub API error: Resource not accessible by integration - https://docs.github.…" at bounding box center [847, 494] width 612 height 18
click at [690, 498] on div "GitHub API error: Resource not accessible by integration - https://docs.github.…" at bounding box center [847, 494] width 612 height 18
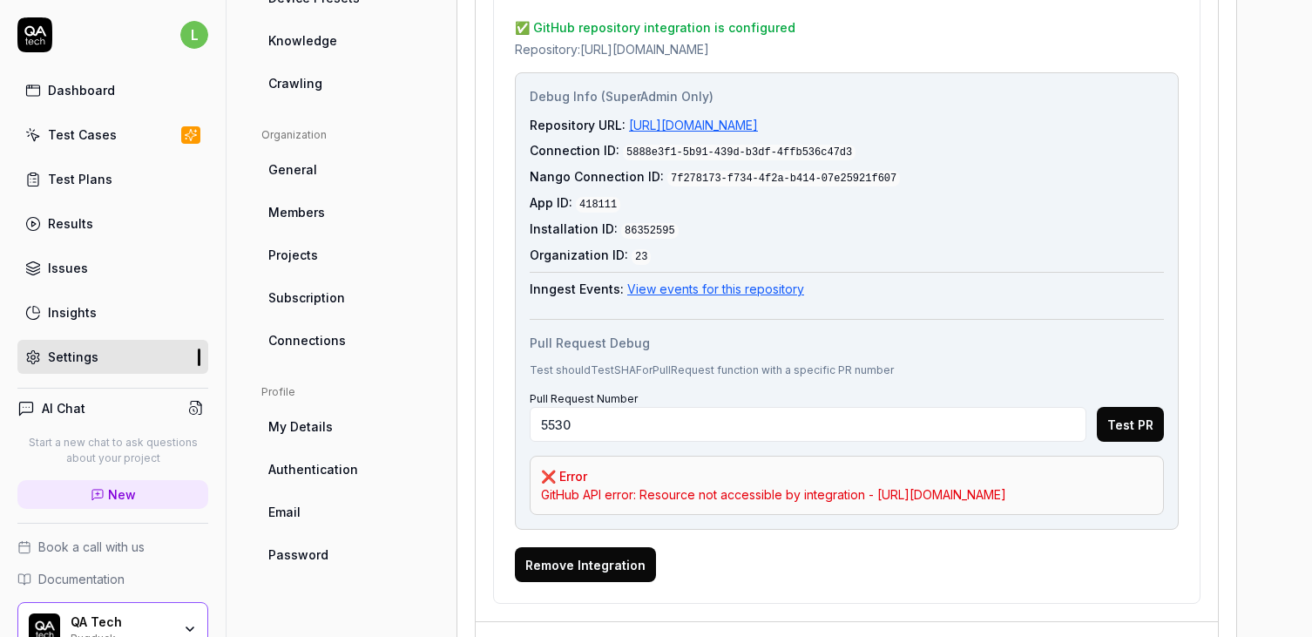
drag, startPoint x: 1038, startPoint y: 508, endPoint x: 538, endPoint y: 504, distance: 500.2
click at [538, 504] on div "❌ Error GitHub API error: Resource not accessible by integration - https://docs…" at bounding box center [847, 485] width 634 height 59
copy div "https://docs.github.com/rest/commits/statuses#list-commit-statuses-for-a-refere…"
click at [673, 499] on div "GitHub API error: Resource not accessible by integration - https://docs.github.…" at bounding box center [847, 494] width 612 height 18
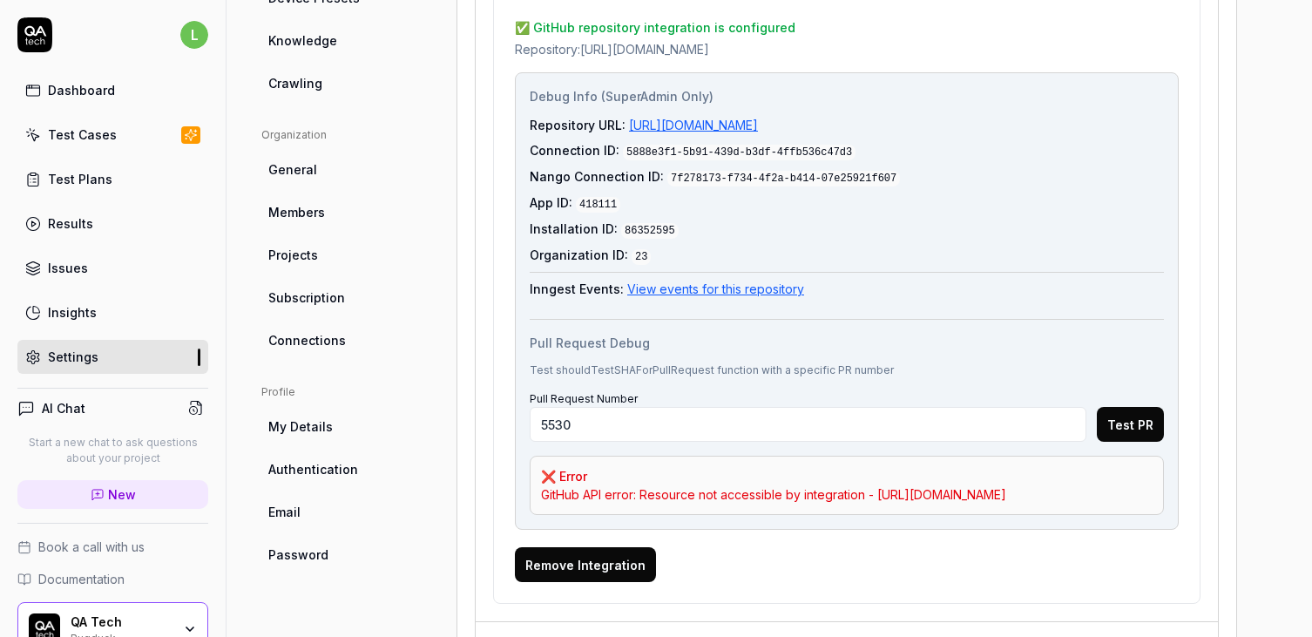
click at [673, 499] on div "GitHub API error: Resource not accessible by integration - https://docs.github.…" at bounding box center [847, 494] width 612 height 18
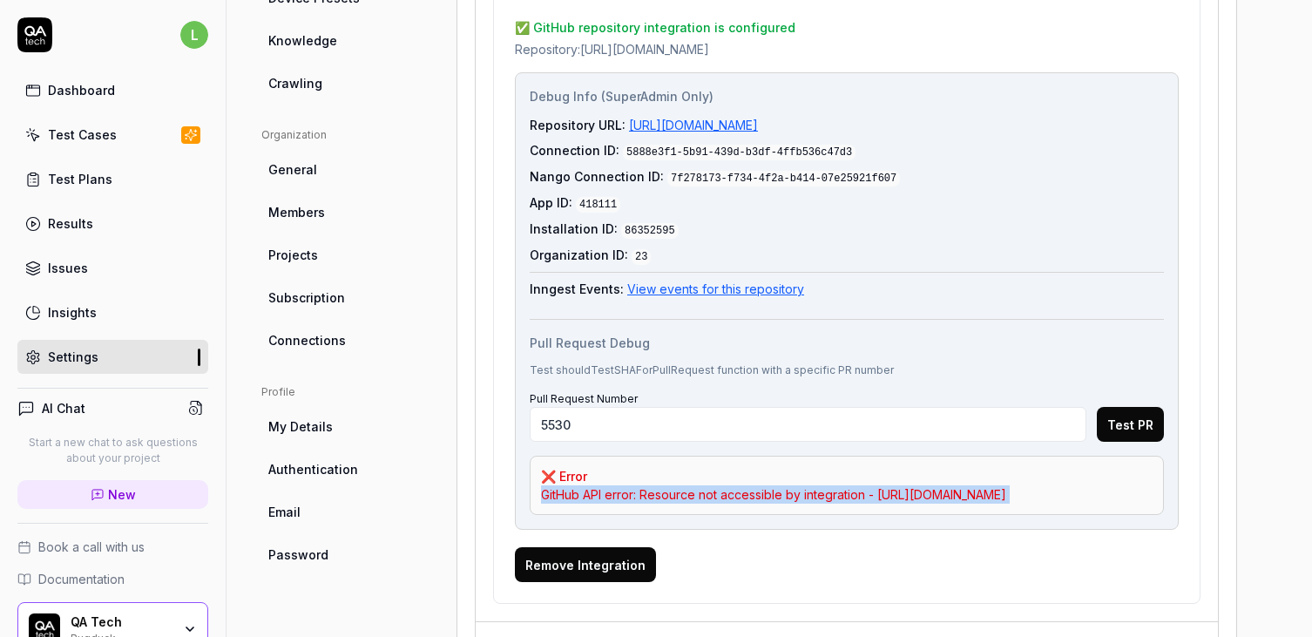
click at [586, 500] on div "GitHub API error: Resource not accessible by integration - https://docs.github.…" at bounding box center [847, 494] width 612 height 18
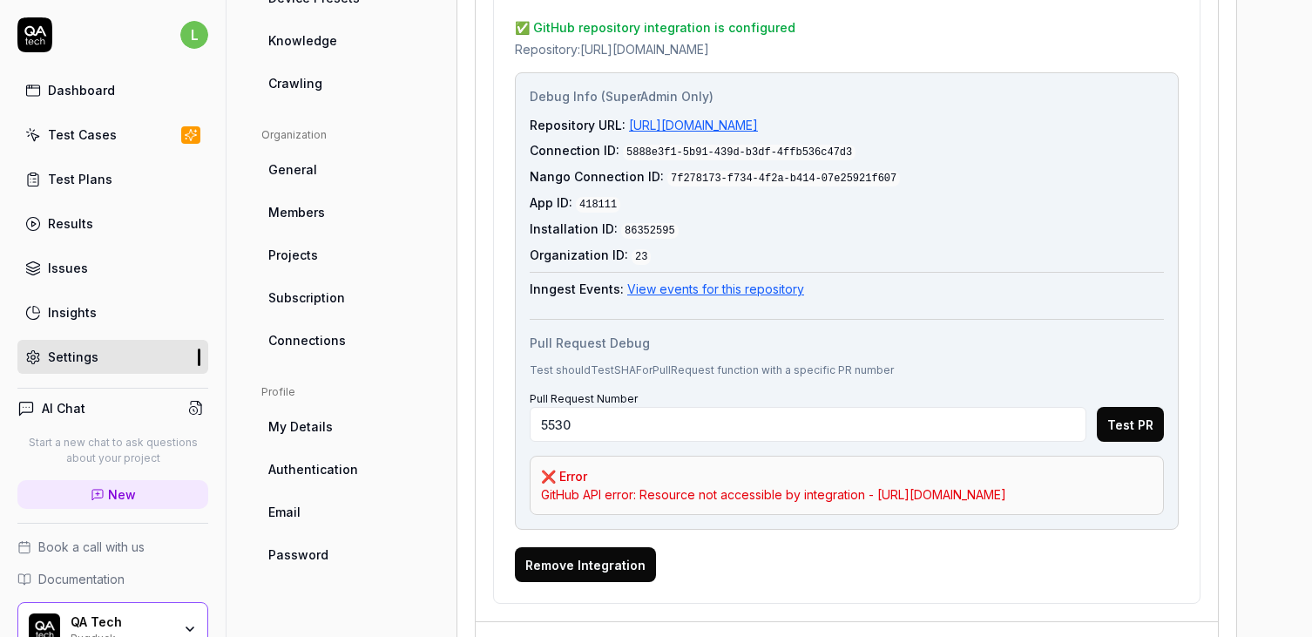
click at [586, 500] on div "GitHub API error: Resource not accessible by integration - https://docs.github.…" at bounding box center [847, 494] width 612 height 18
click at [607, 491] on div "GitHub API error: Resource not accessible by integration - https://docs.github.…" at bounding box center [847, 494] width 612 height 18
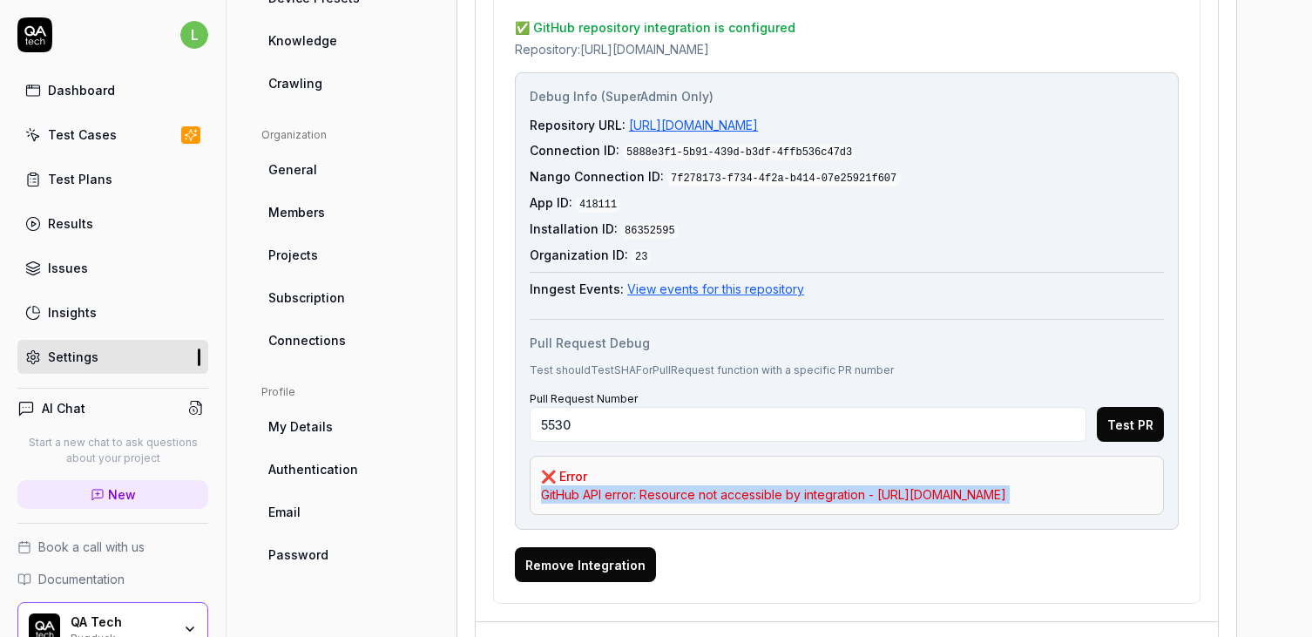
click at [631, 491] on div "GitHub API error: Resource not accessible by integration - https://docs.github.…" at bounding box center [847, 494] width 612 height 18
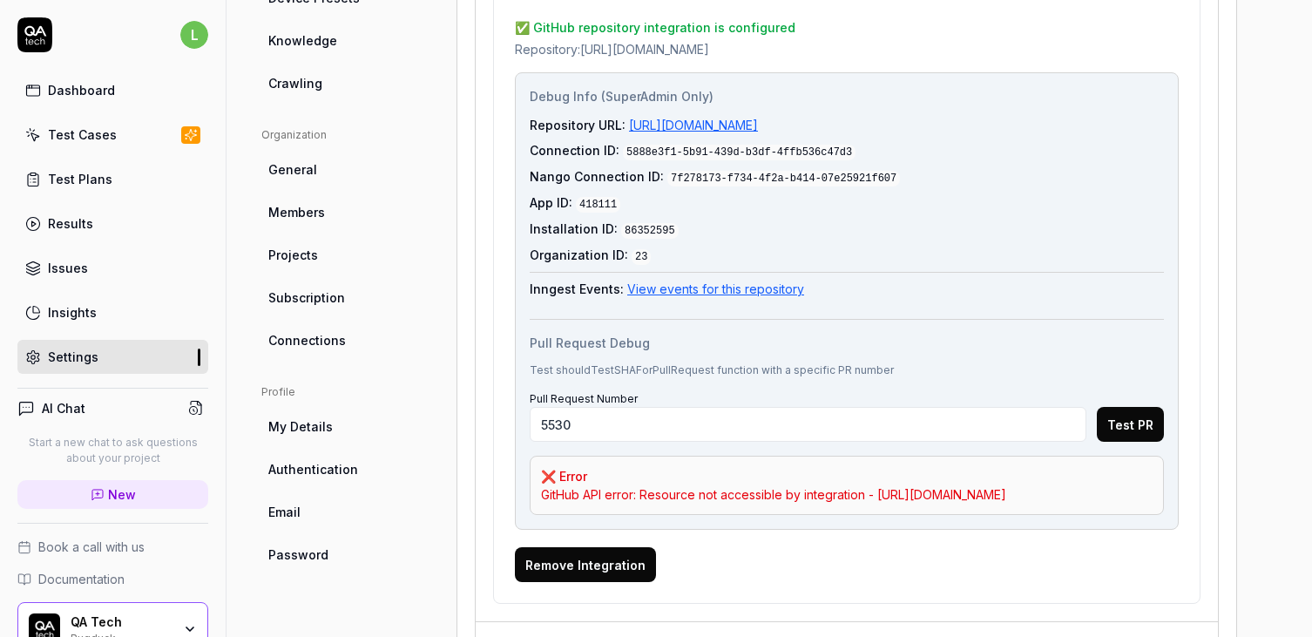
click at [631, 491] on div "GitHub API error: Resource not accessible by integration - https://docs.github.…" at bounding box center [847, 494] width 612 height 18
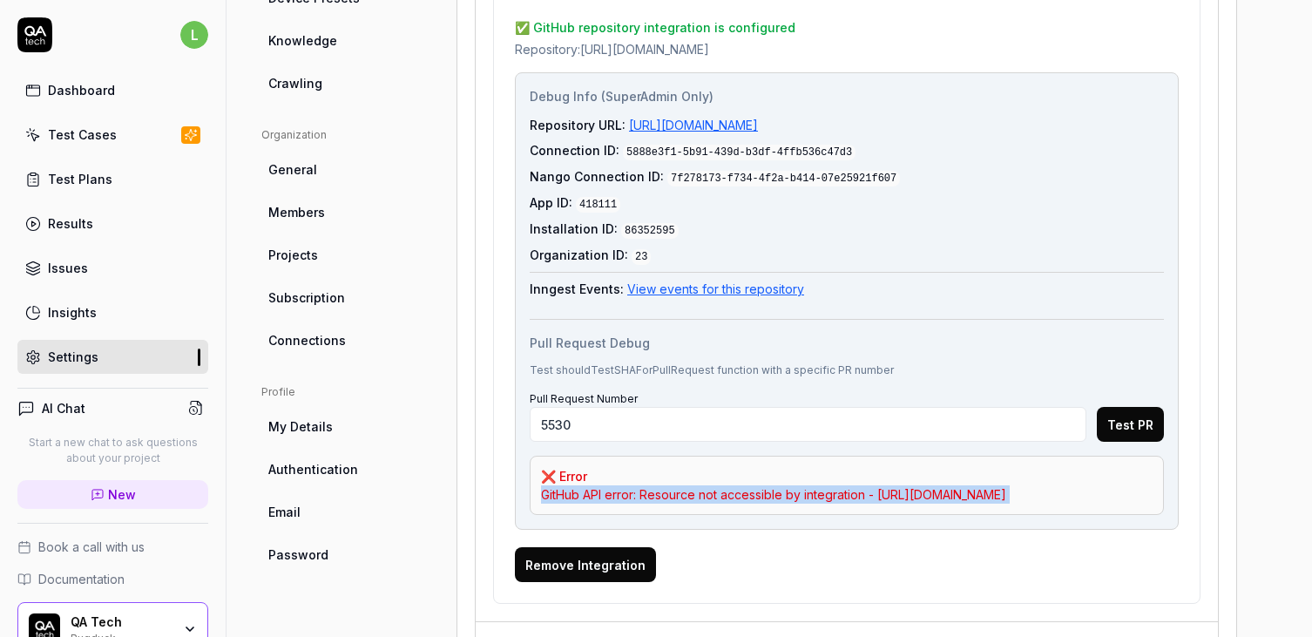
click at [631, 491] on div "GitHub API error: Resource not accessible by integration - https://docs.github.…" at bounding box center [847, 494] width 612 height 18
drag, startPoint x: 640, startPoint y: 484, endPoint x: 863, endPoint y: 483, distance: 223.1
click at [863, 485] on div "GitHub API error: Resource not accessible by integration - https://docs.github.…" at bounding box center [847, 494] width 612 height 18
copy div "Resource not accessible by integration"
click at [747, 468] on div "❌ Error" at bounding box center [847, 476] width 612 height 18
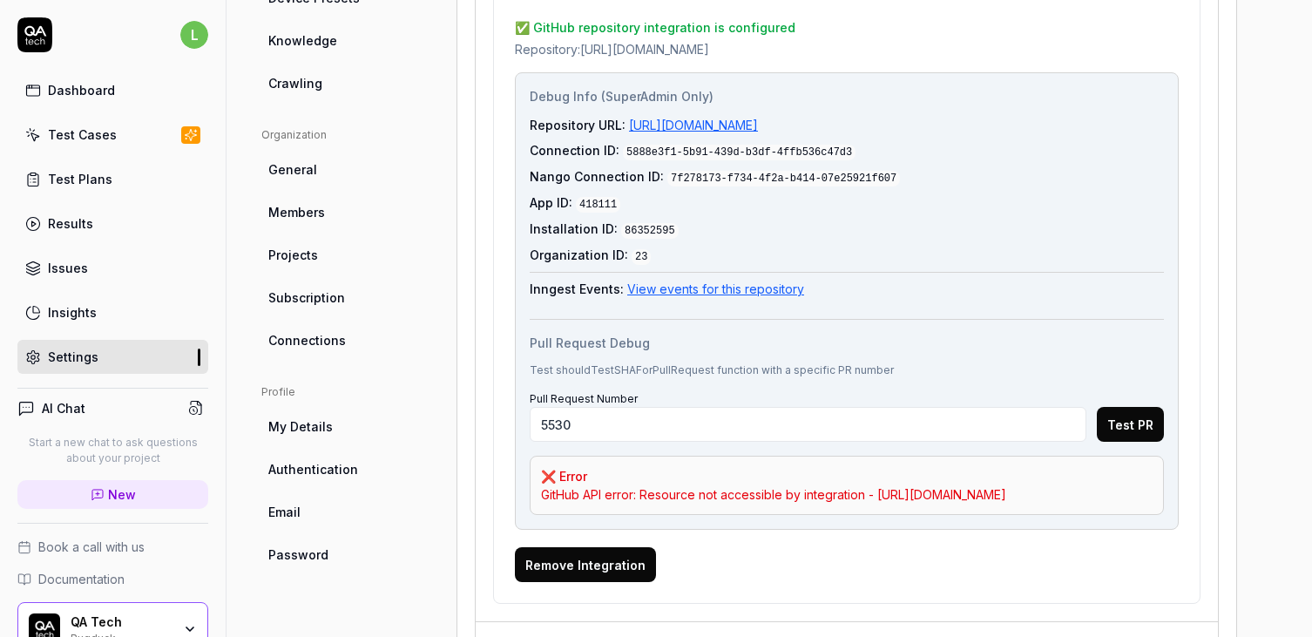
click at [614, 493] on div "GitHub API error: Resource not accessible by integration - https://docs.github.…" at bounding box center [847, 494] width 612 height 18
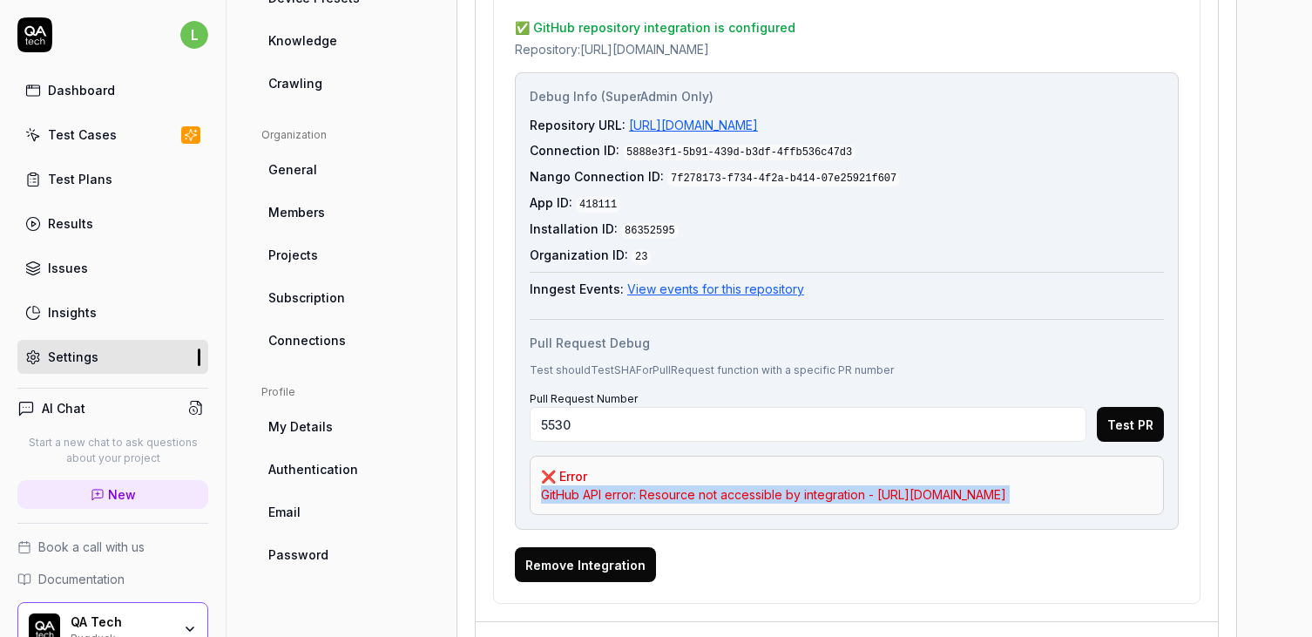
click at [614, 493] on div "GitHub API error: Resource not accessible by integration - https://docs.github.…" at bounding box center [847, 494] width 612 height 18
click at [670, 498] on div "GitHub API error: Resource not accessible by integration - https://docs.github.…" at bounding box center [847, 494] width 612 height 18
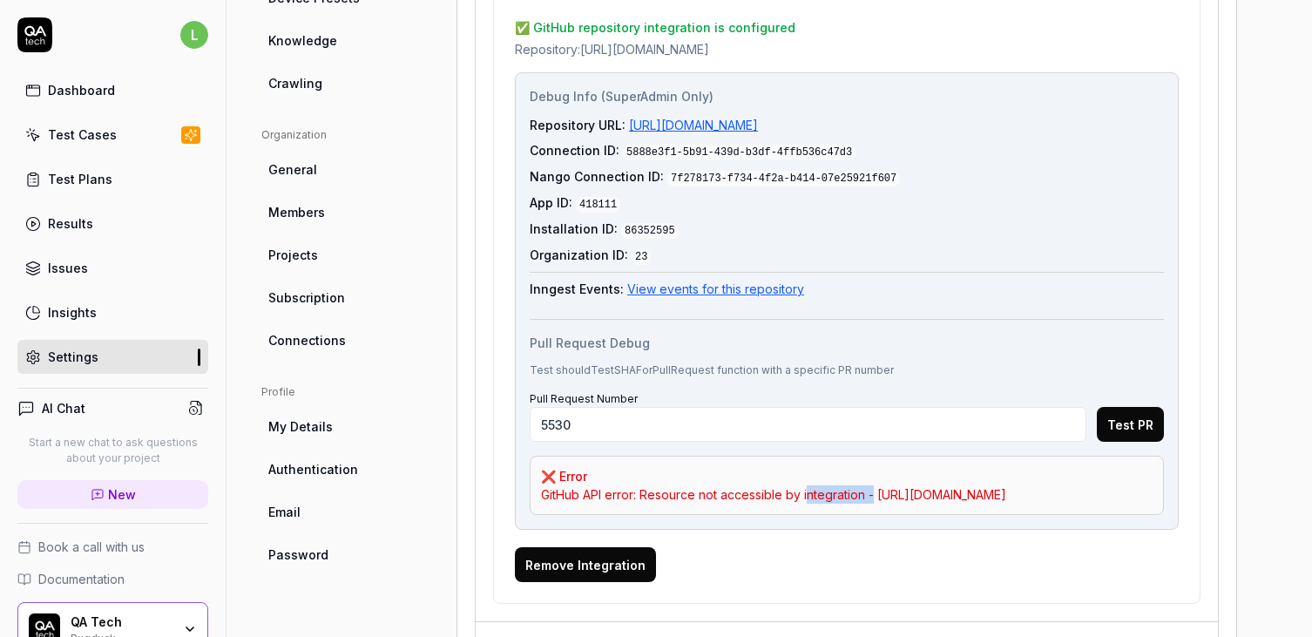
drag, startPoint x: 874, startPoint y: 484, endPoint x: 803, endPoint y: 484, distance: 71.4
click at [803, 485] on div "GitHub API error: Resource not accessible by integration - https://docs.github.…" at bounding box center [847, 494] width 612 height 18
drag, startPoint x: 640, startPoint y: 485, endPoint x: 862, endPoint y: 483, distance: 221.3
click at [862, 485] on div "GitHub API error: Resource not accessible by integration - https://docs.github.…" at bounding box center [847, 494] width 612 height 18
copy div "Resource not accessible by integration"
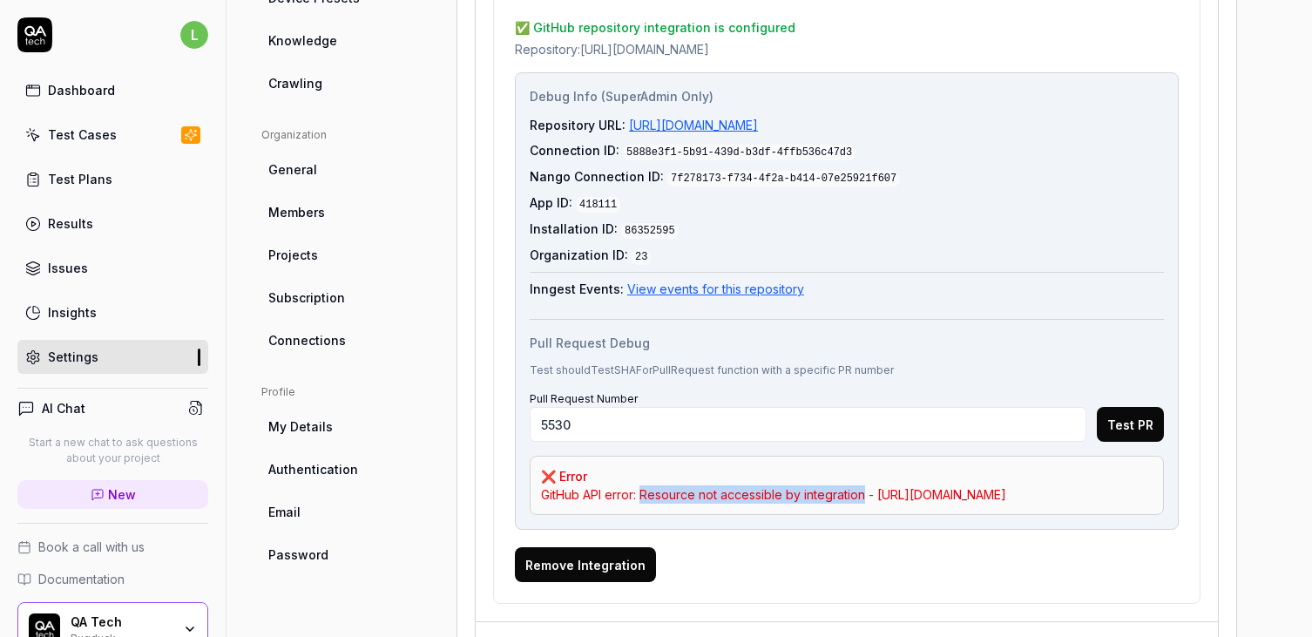
click at [71, 362] on div "Settings" at bounding box center [73, 357] width 51 height 18
click at [622, 475] on div "❌ Error" at bounding box center [847, 476] width 612 height 18
click at [604, 364] on p "Test shouldTestSHAForPullRequest function with a specific PR number" at bounding box center [847, 370] width 634 height 16
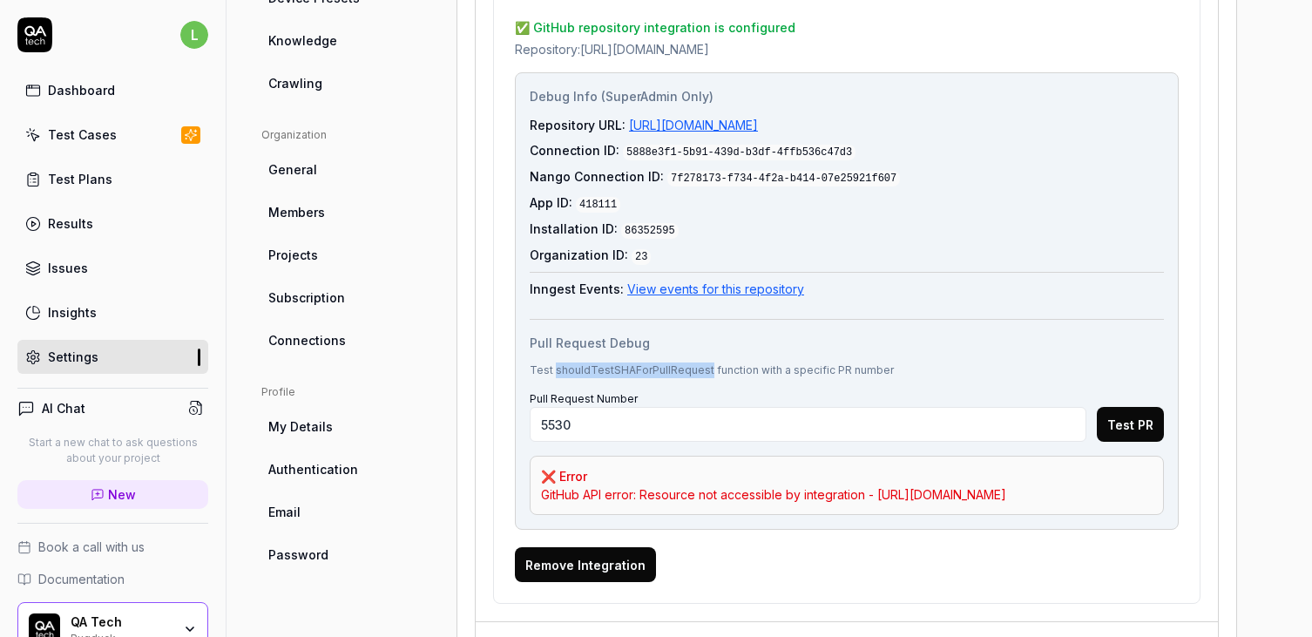
click at [604, 364] on p "Test shouldTestSHAForPullRequest function with a specific PR number" at bounding box center [847, 370] width 634 height 16
click at [642, 364] on p "Test shouldTestSHAForPullRequest function with a specific PR number" at bounding box center [847, 370] width 634 height 16
click at [661, 362] on p "Test shouldTestSHAForPullRequest function with a specific PR number" at bounding box center [847, 370] width 634 height 16
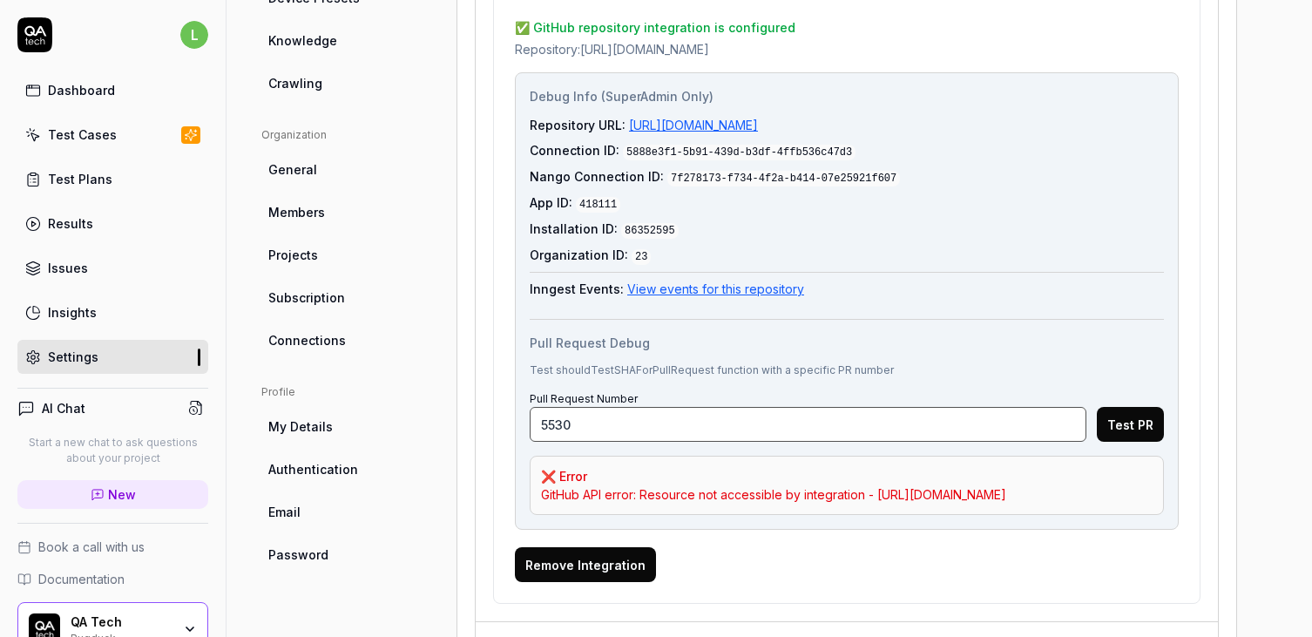
click at [651, 421] on input "5530" at bounding box center [808, 424] width 557 height 35
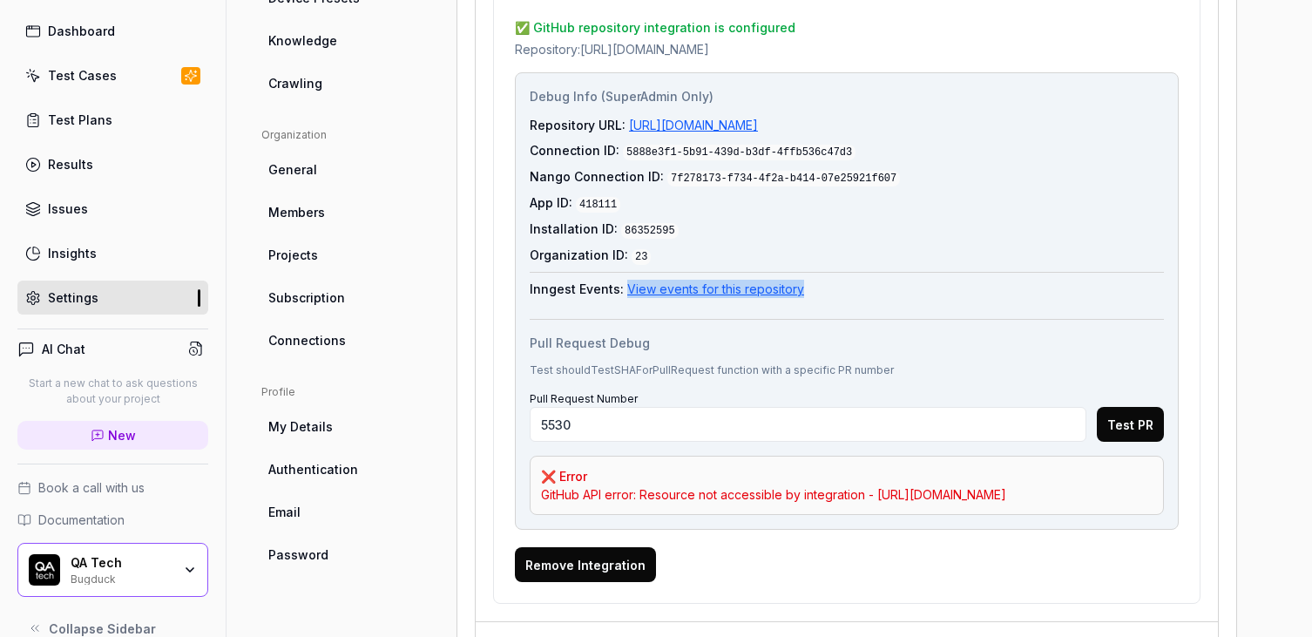
scroll to position [86, 0]
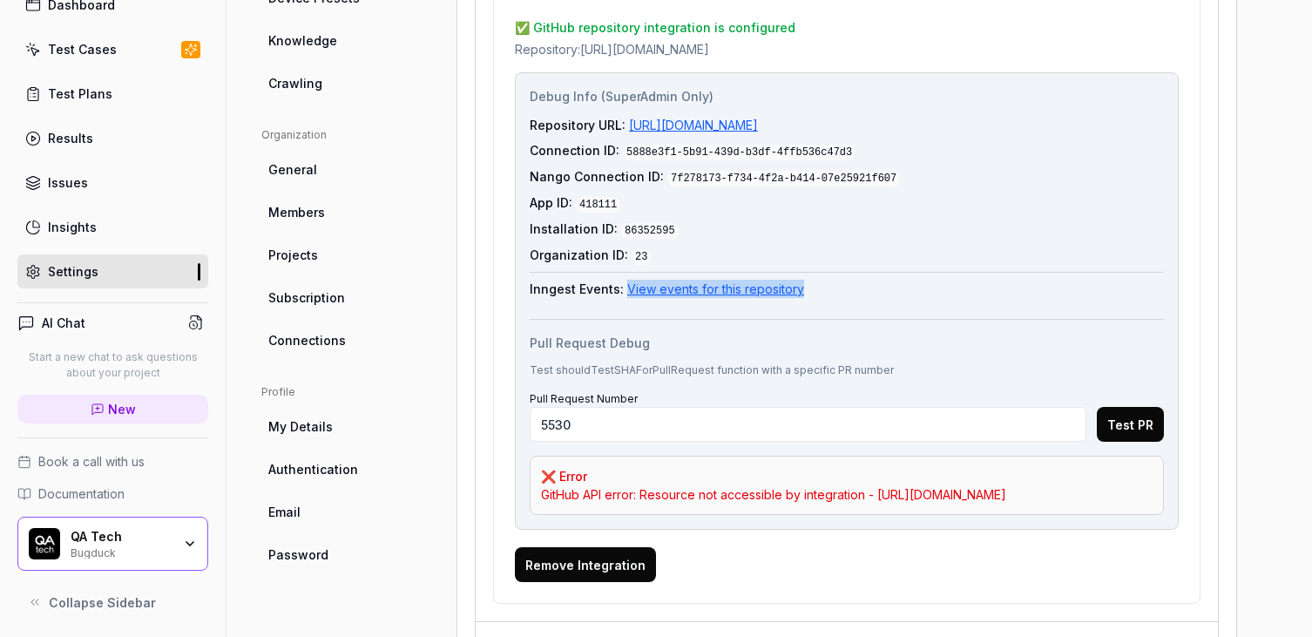
click at [205, 319] on button at bounding box center [196, 322] width 24 height 24
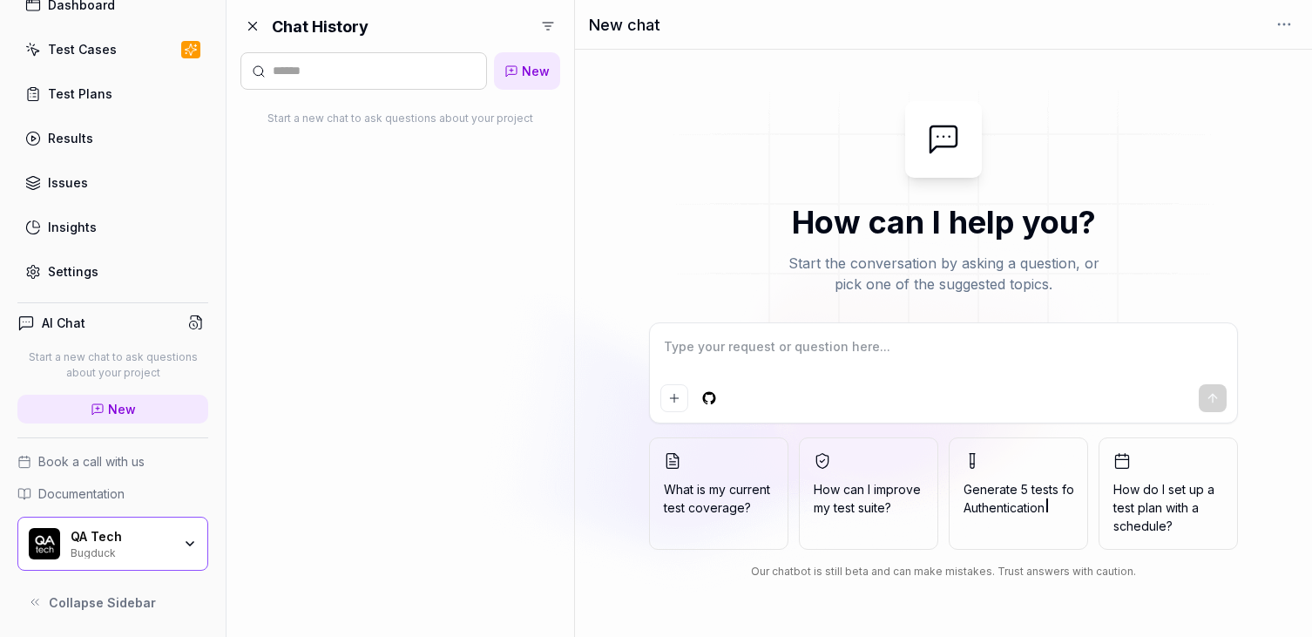
click at [549, 25] on html "l Dashboard Test Cases Test Plans Results Issues Insights Settings AI Chat Star…" at bounding box center [656, 318] width 1312 height 637
click at [519, 97] on div "Everyone's" at bounding box center [487, 100] width 138 height 38
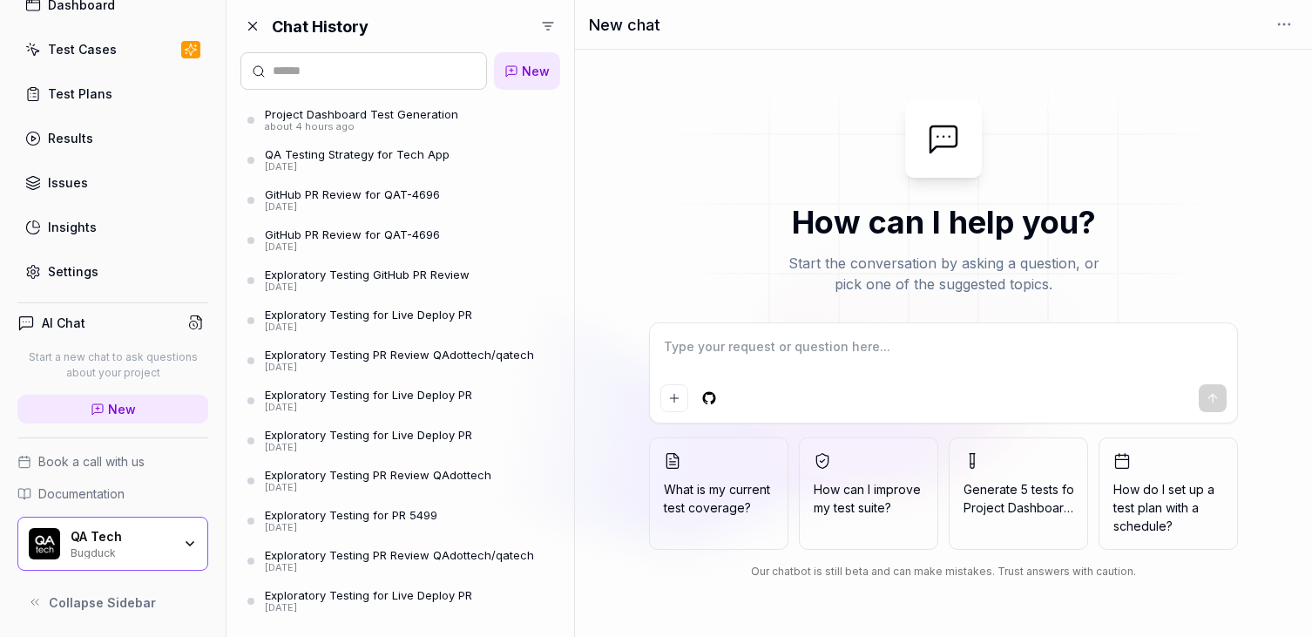
click at [396, 195] on div "GitHub PR Review for QAT-4696" at bounding box center [352, 194] width 175 height 14
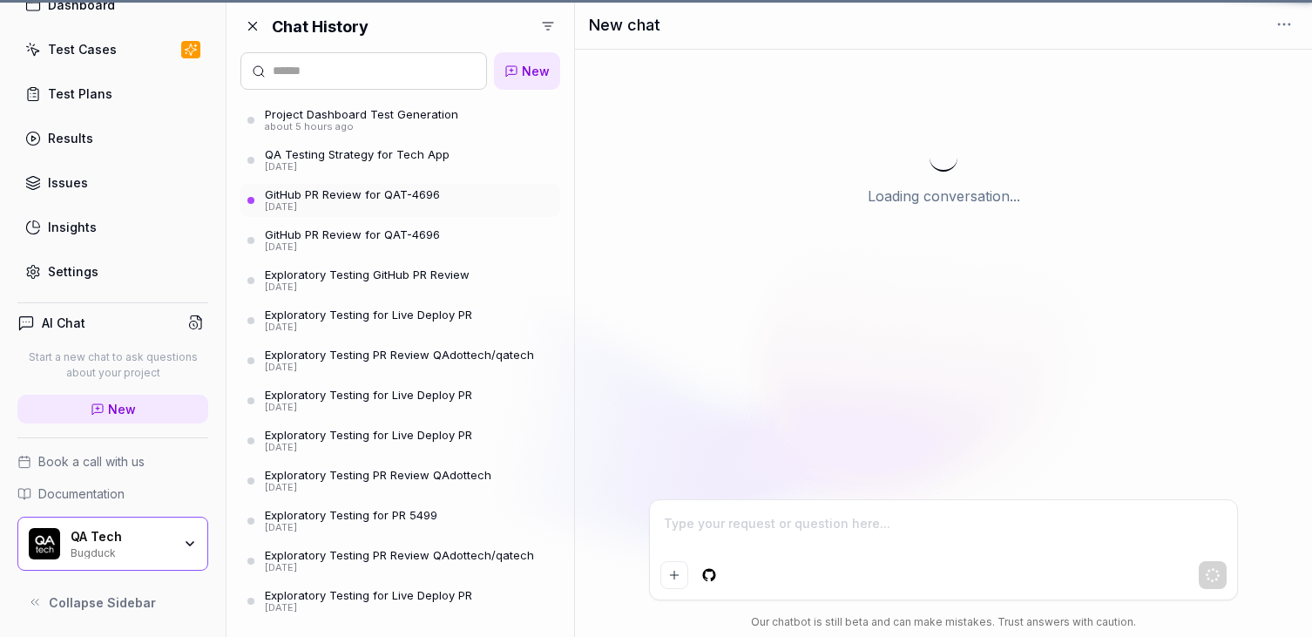
scroll to position [5, 0]
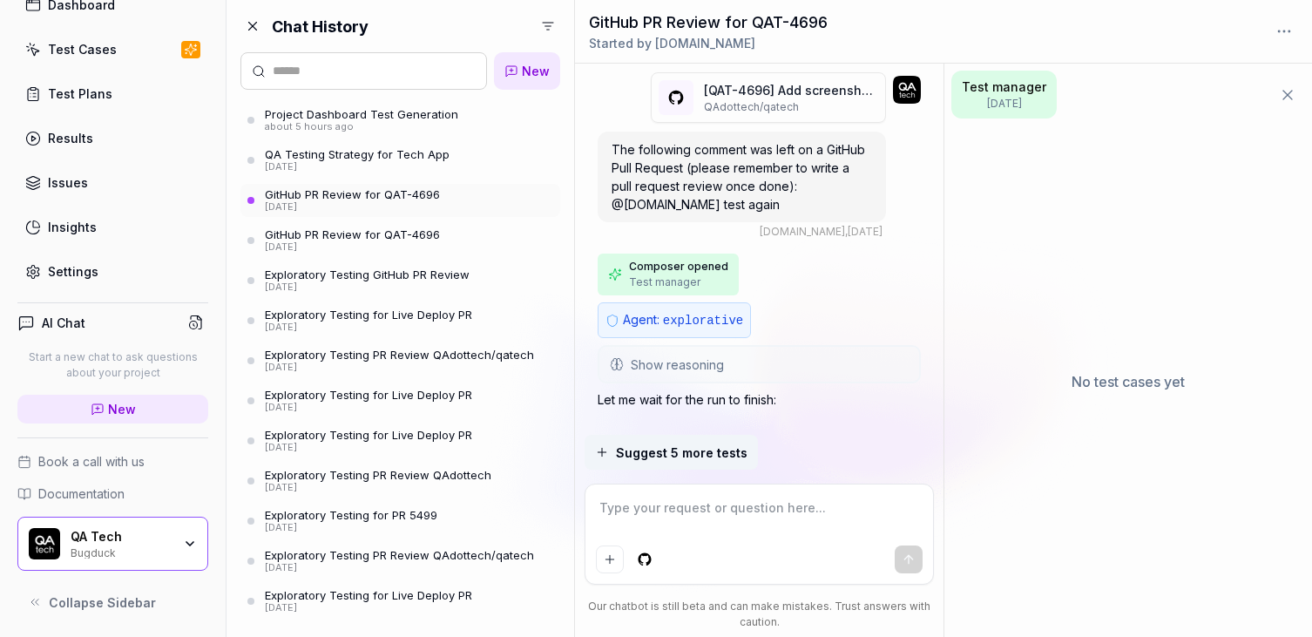
click at [371, 168] on div "4 days ago" at bounding box center [357, 167] width 185 height 12
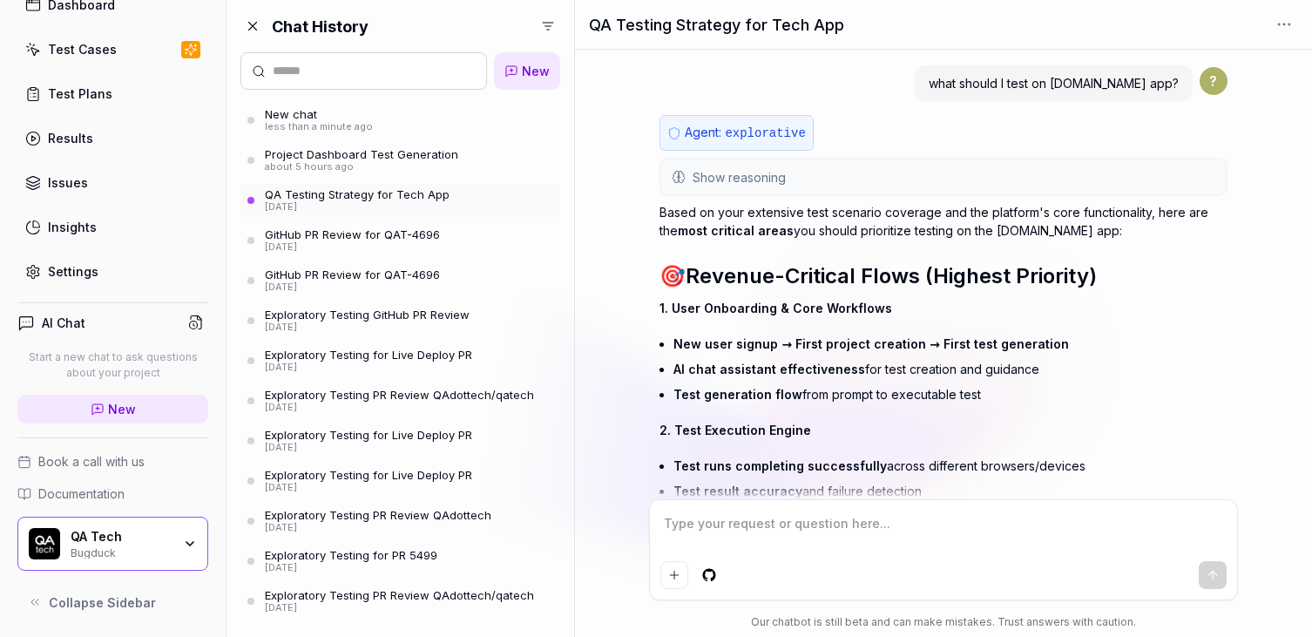
scroll to position [1132, 0]
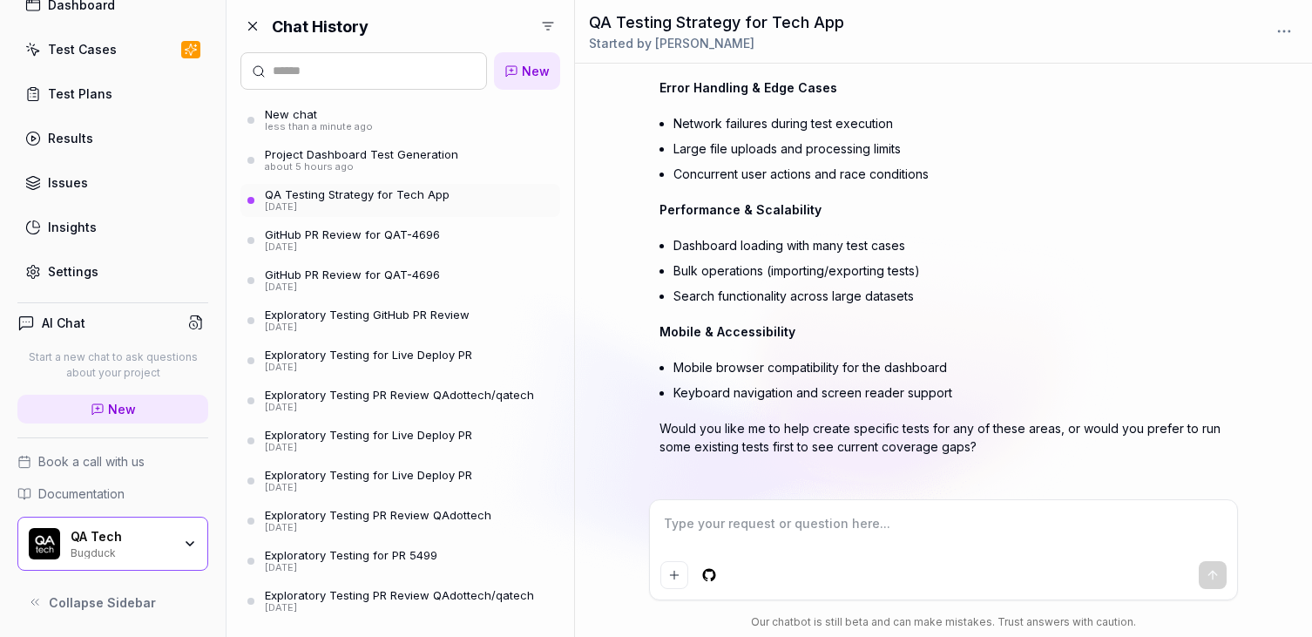
click at [402, 109] on link "New chat less than a minute ago" at bounding box center [400, 120] width 320 height 33
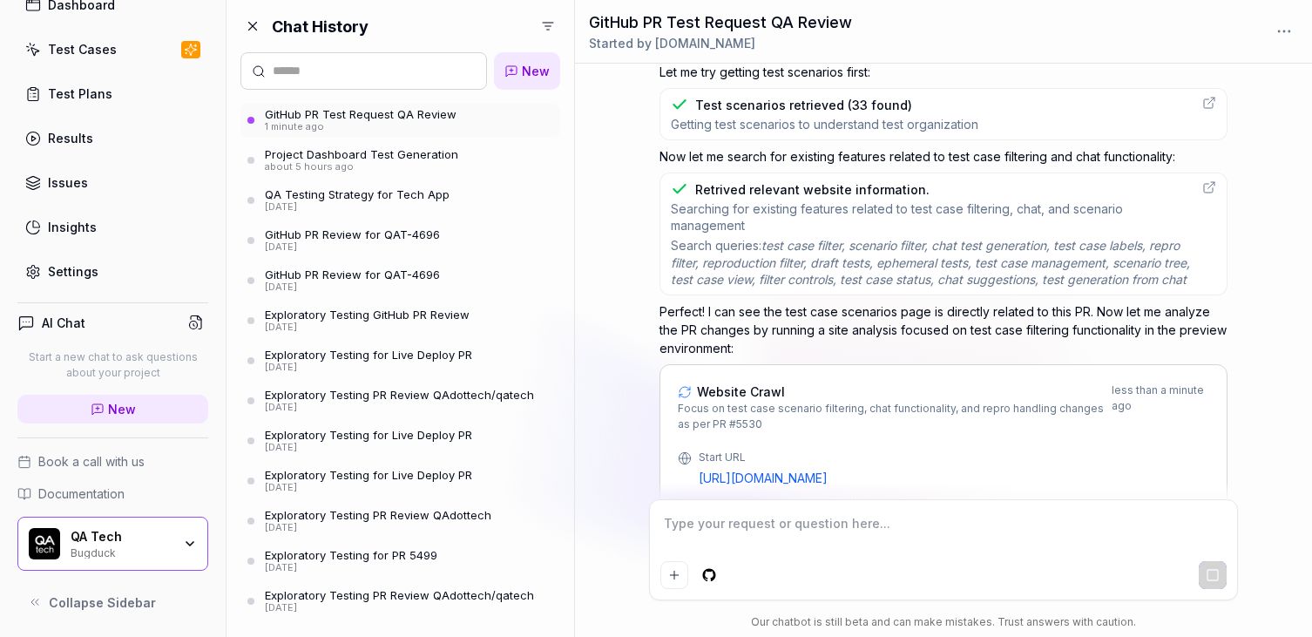
scroll to position [800, 0]
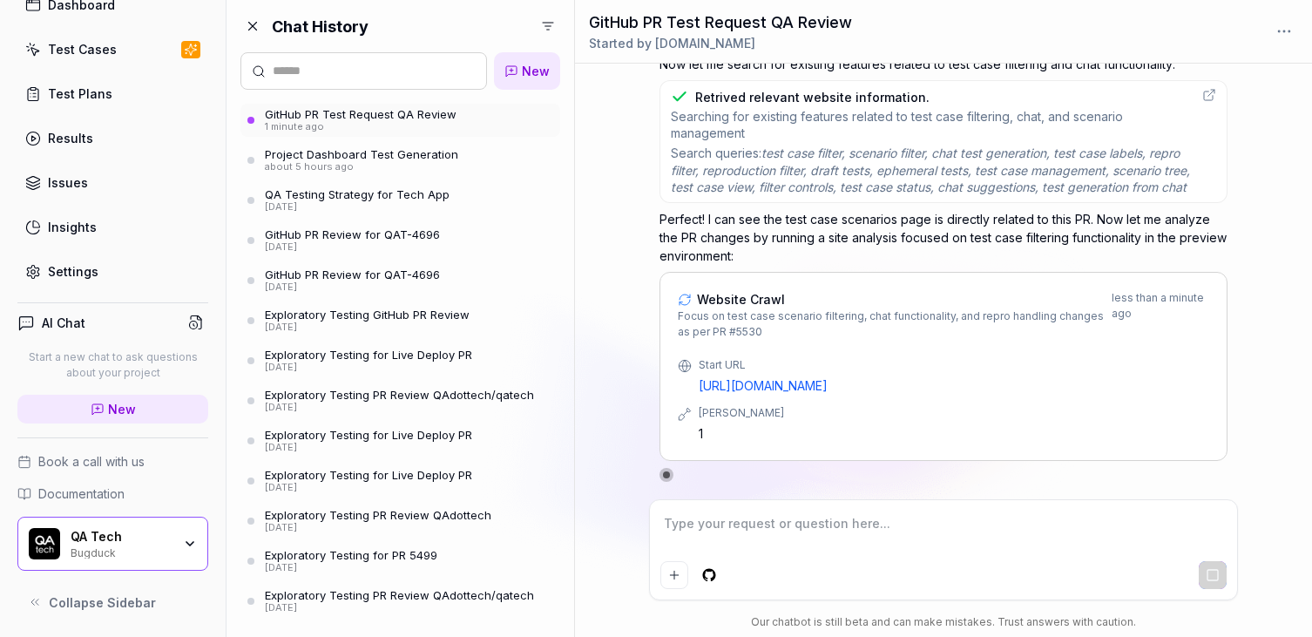
click at [412, 136] on div "GitHub PR Test Request QA Review 1 minute ago Project Dashboard Test Generation…" at bounding box center [400, 501] width 320 height 795
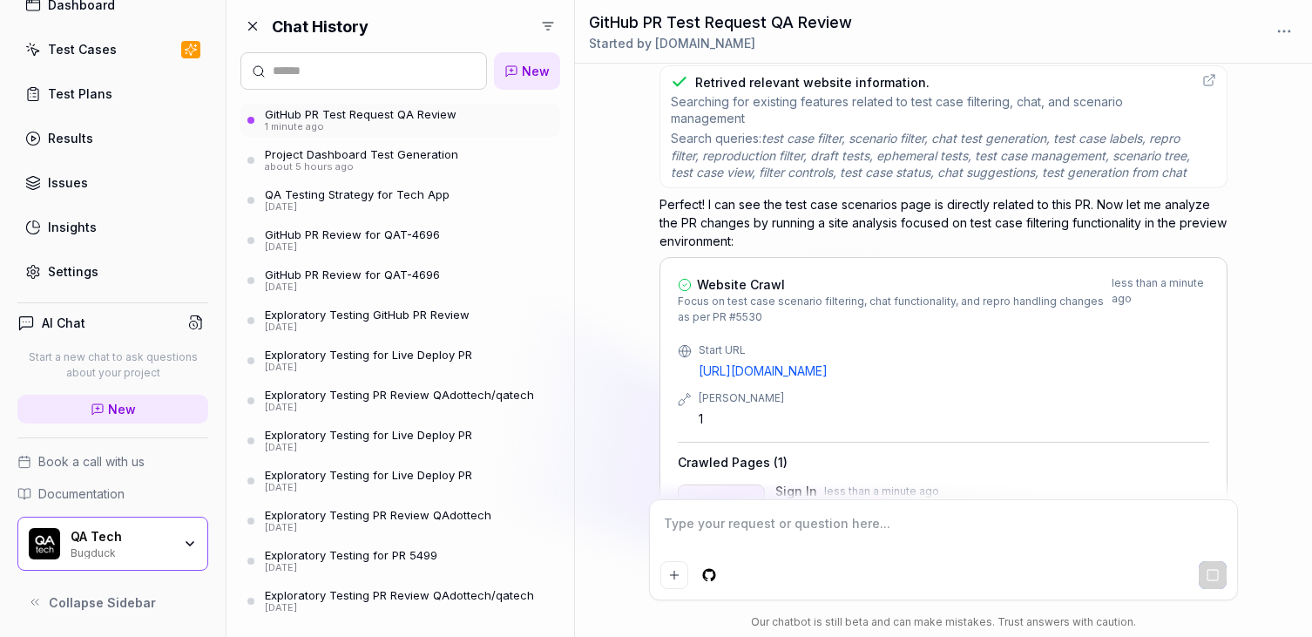
click at [412, 123] on div "1 minute ago" at bounding box center [361, 127] width 192 height 12
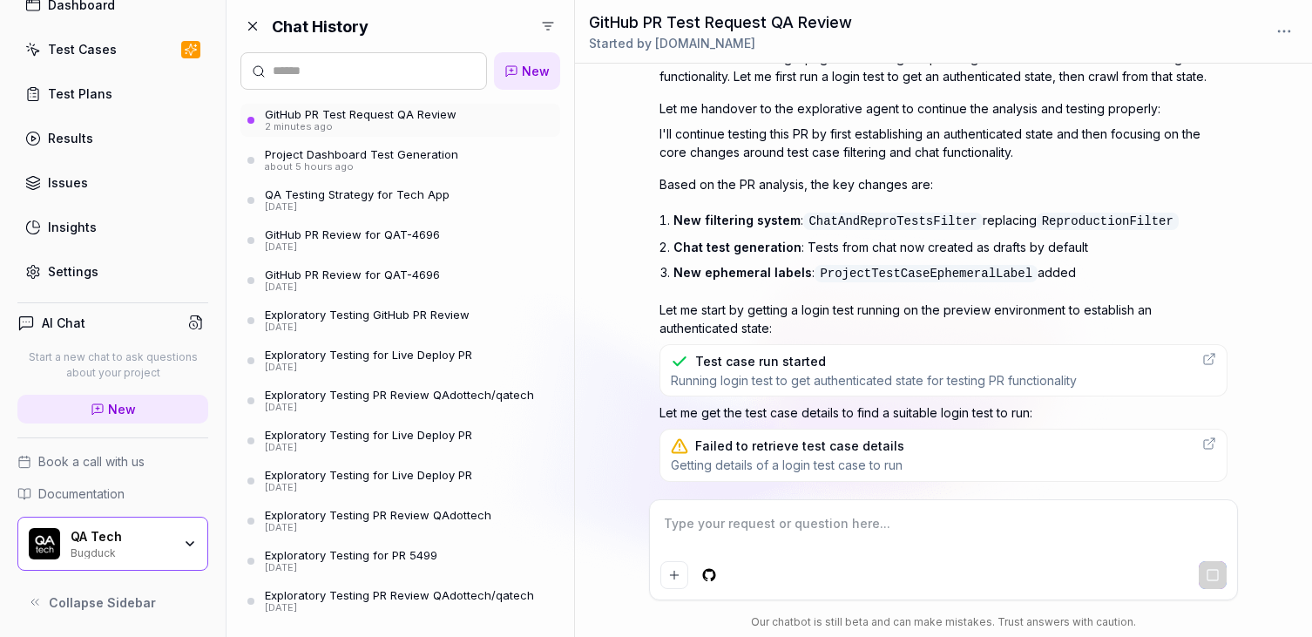
scroll to position [1353, 0]
click at [881, 444] on div "Failed to retrieve test case details" at bounding box center [799, 446] width 209 height 18
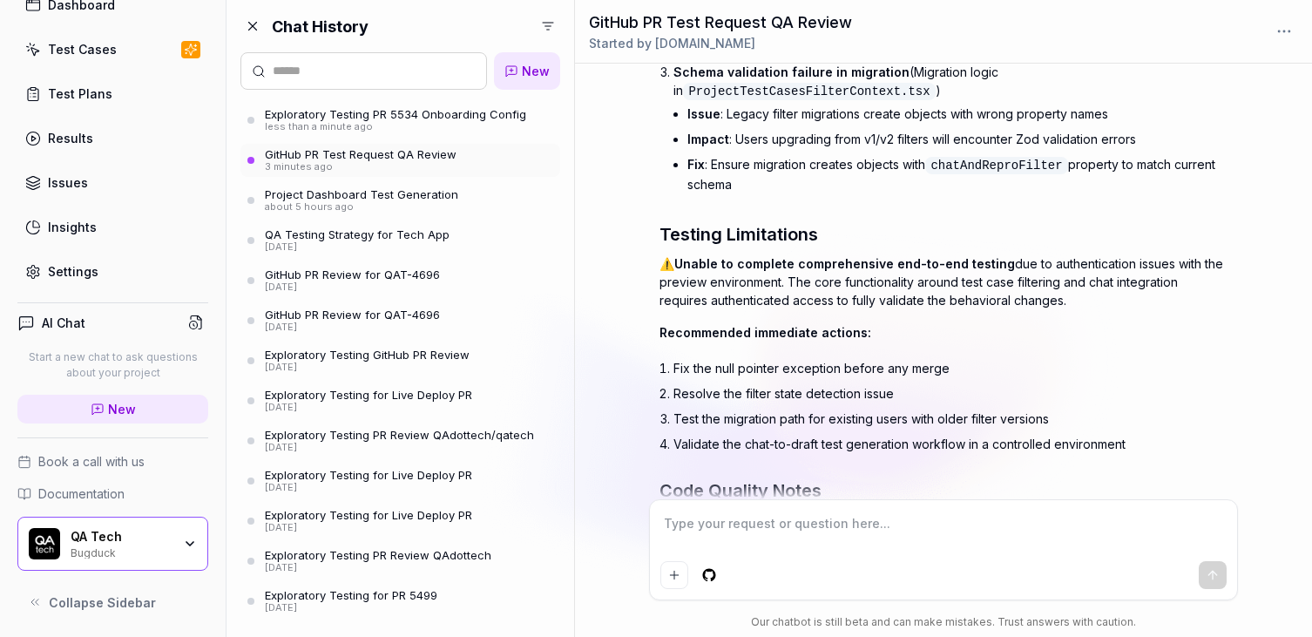
scroll to position [2011, 0]
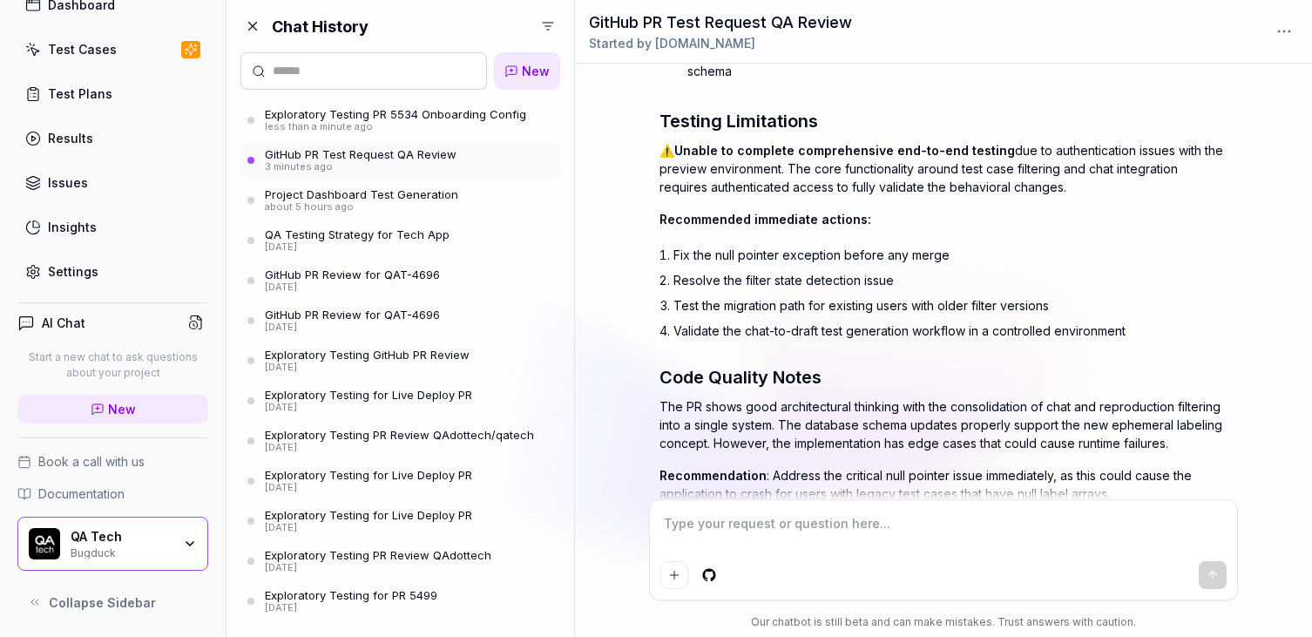
type textarea "*"
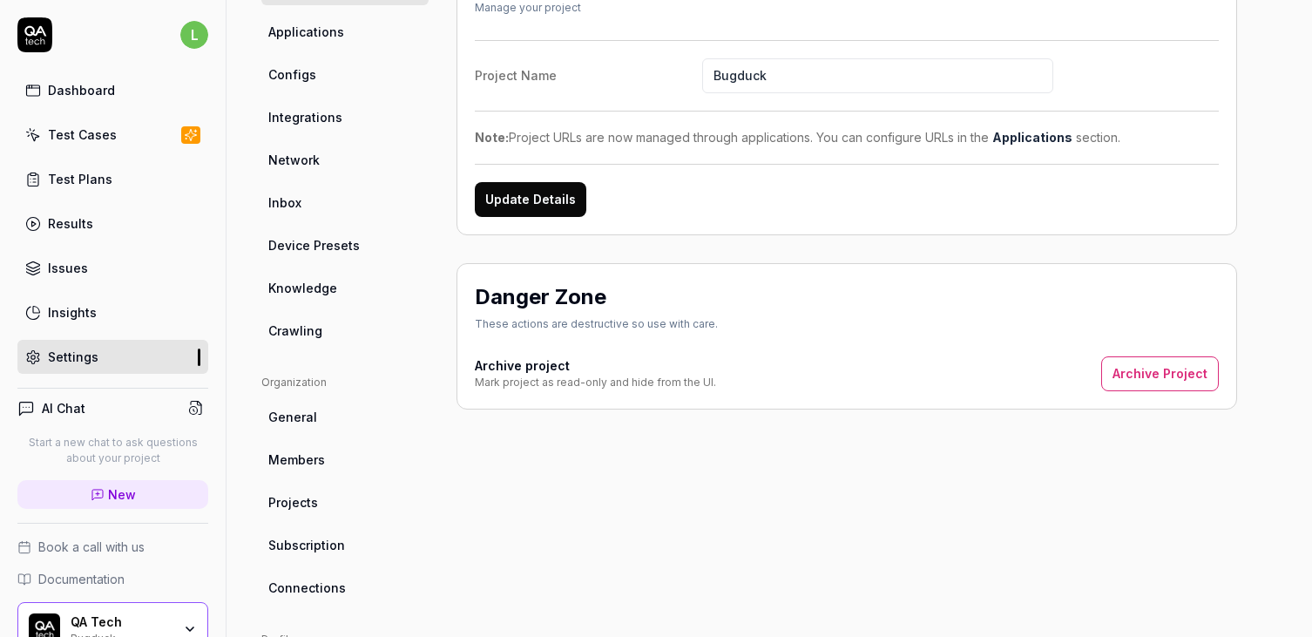
scroll to position [247, 0]
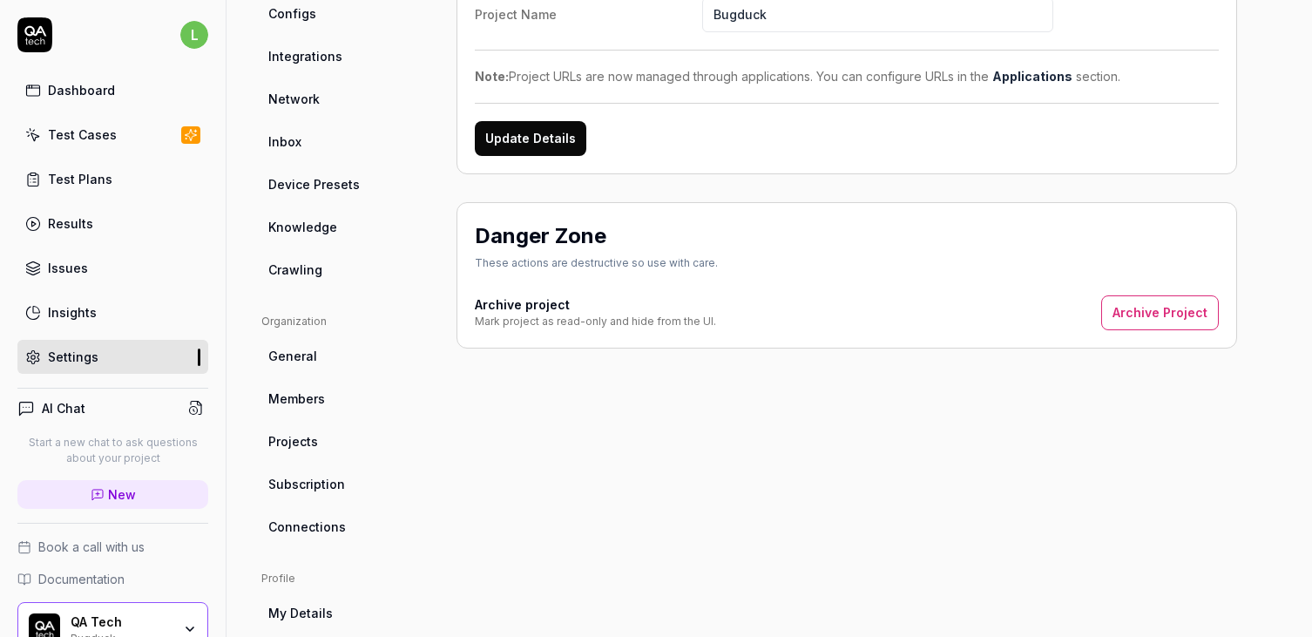
click at [300, 536] on link "Connections" at bounding box center [344, 527] width 167 height 32
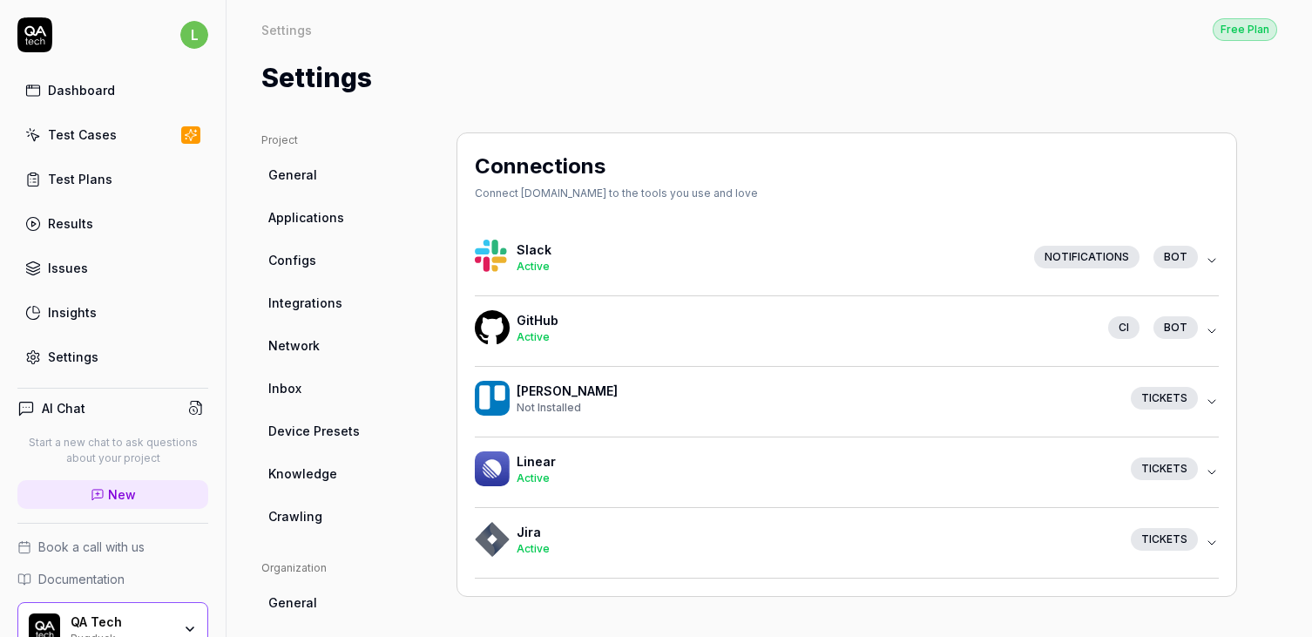
click at [1210, 336] on icon "button" at bounding box center [1212, 331] width 14 height 14
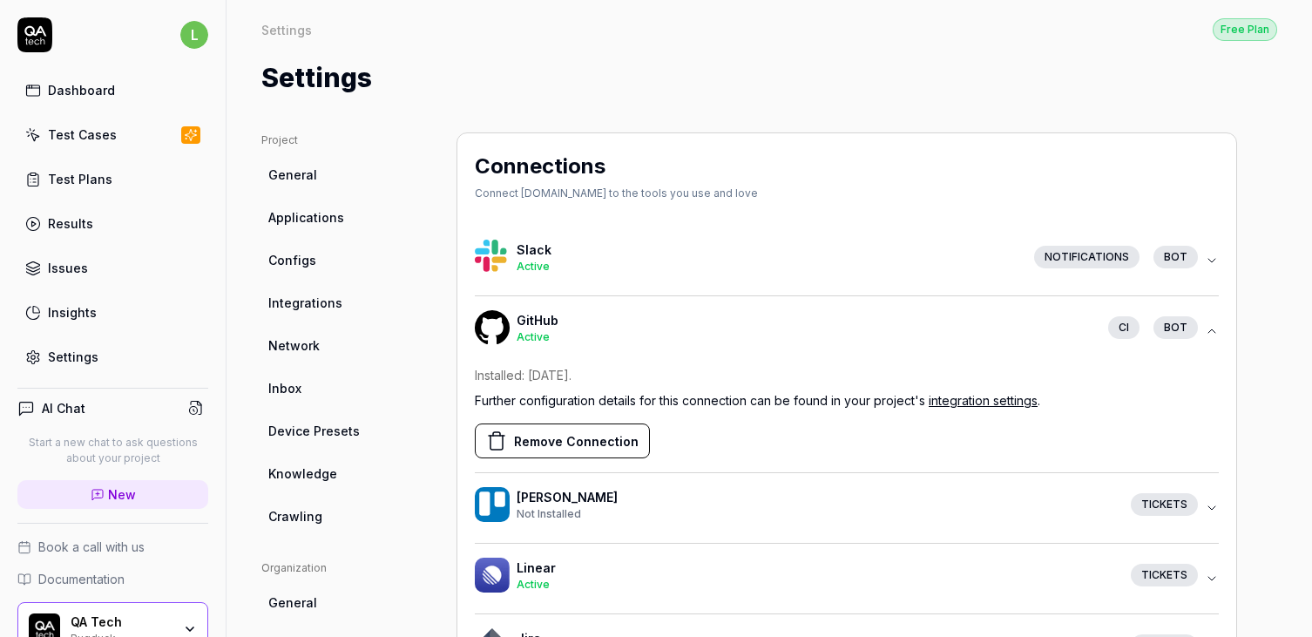
click at [302, 301] on span "Integrations" at bounding box center [305, 303] width 74 height 18
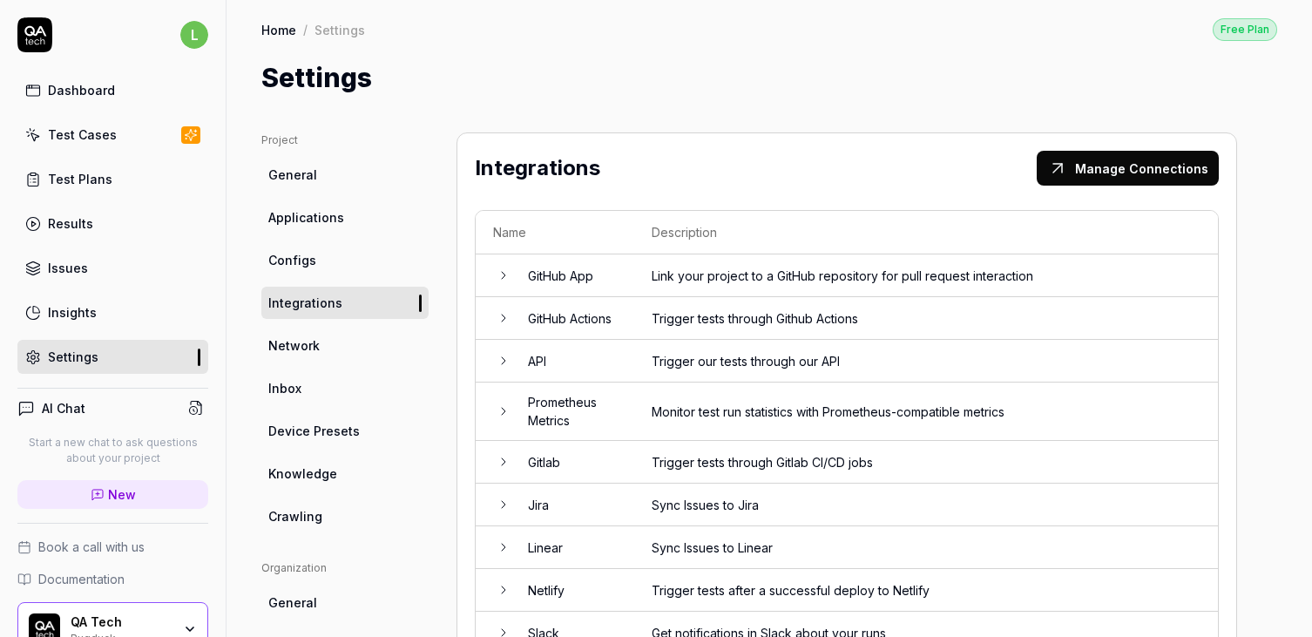
click at [503, 279] on icon at bounding box center [504, 275] width 14 height 14
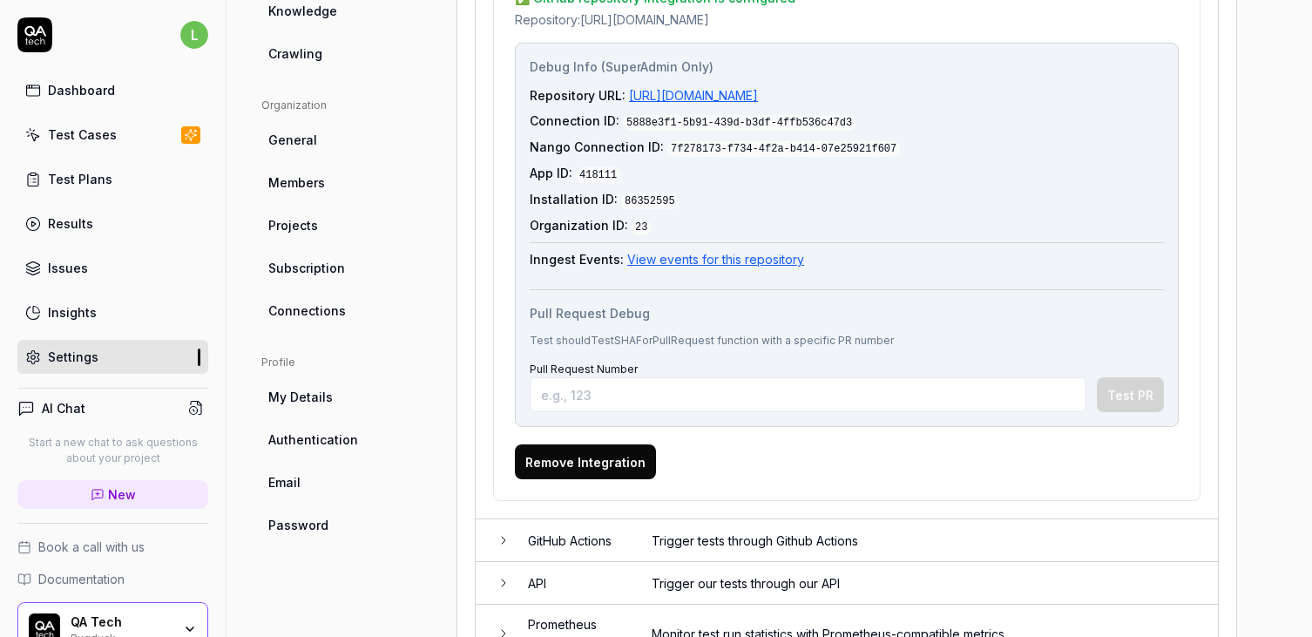
scroll to position [457, 0]
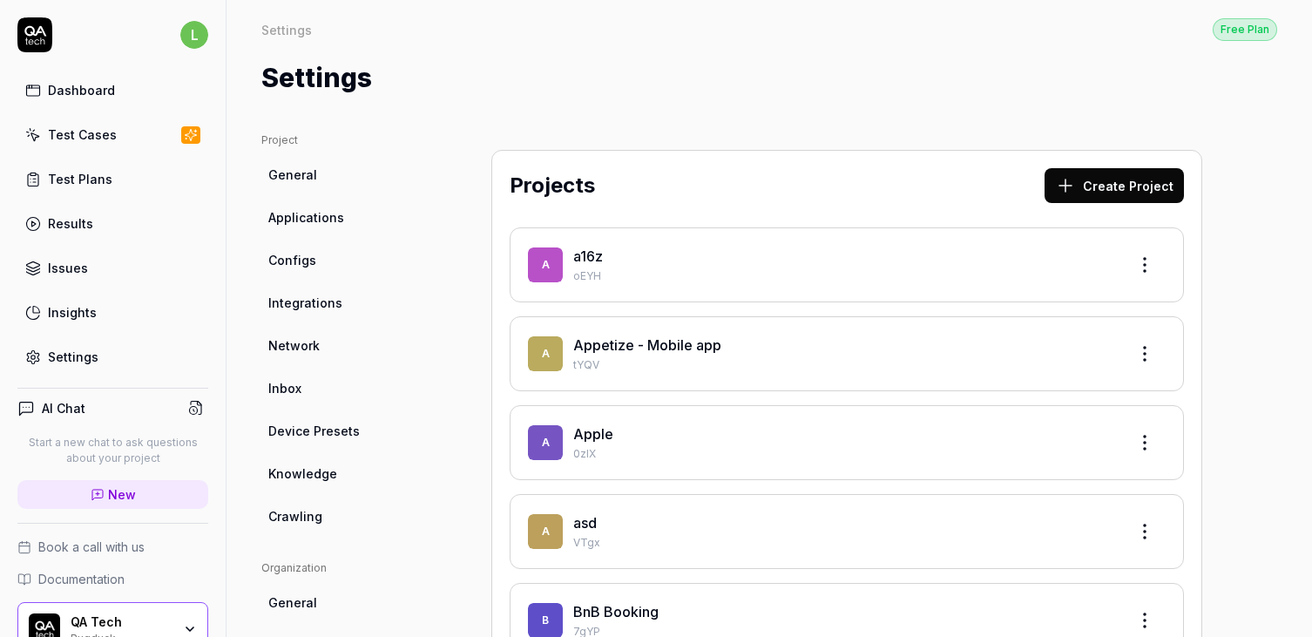
scroll to position [86, 0]
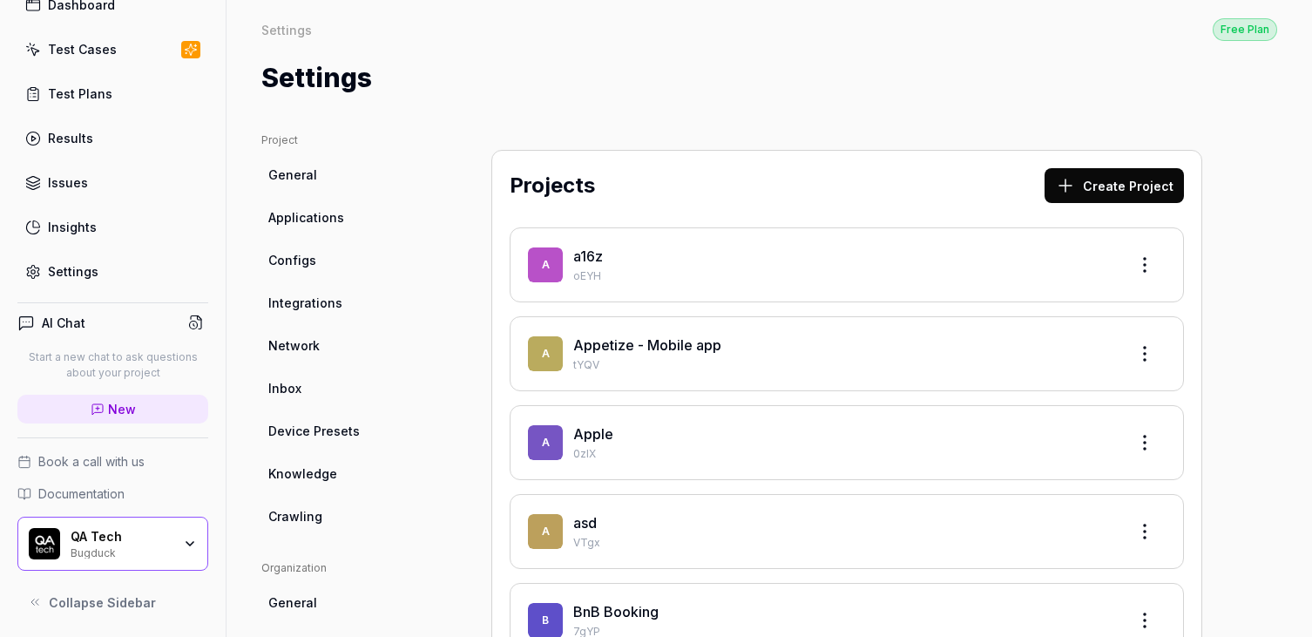
click at [304, 304] on span "Integrations" at bounding box center [305, 303] width 74 height 18
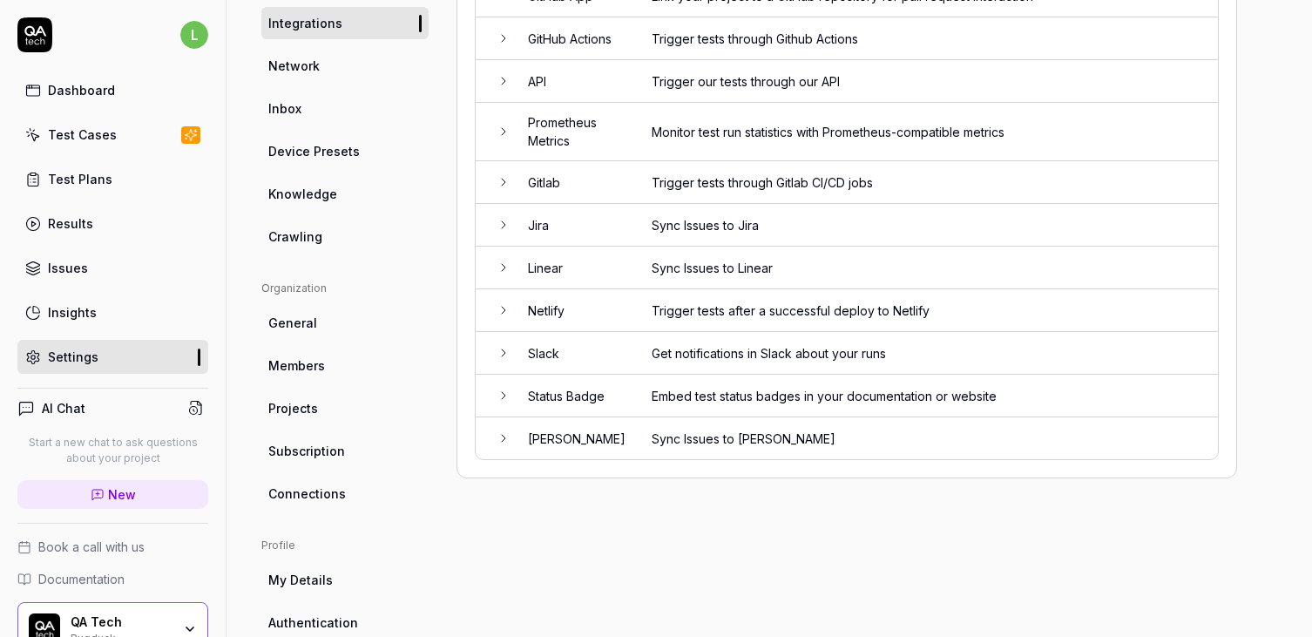
scroll to position [282, 0]
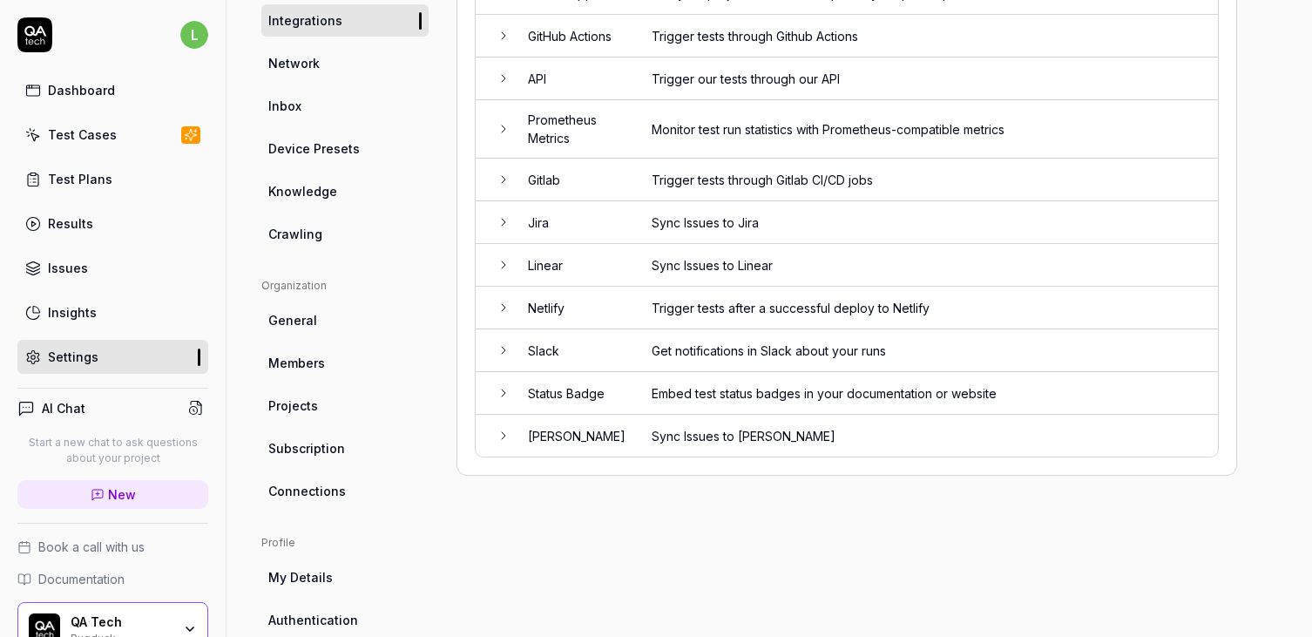
click at [548, 263] on td "Linear" at bounding box center [573, 265] width 124 height 43
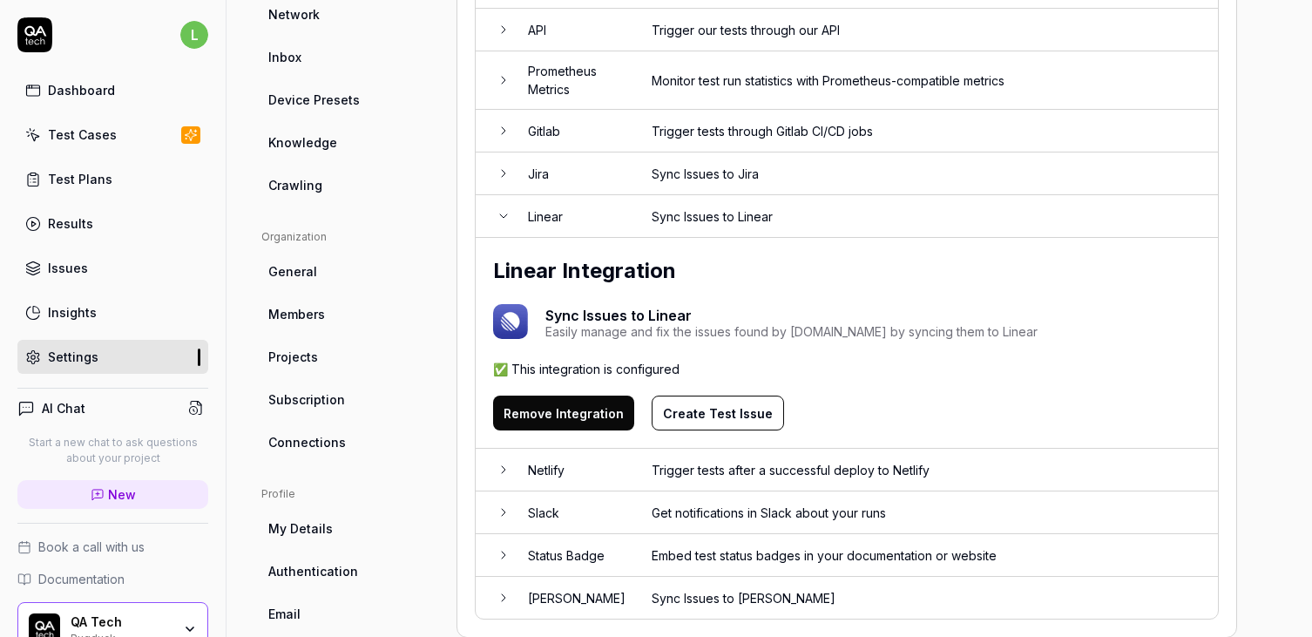
scroll to position [344, 0]
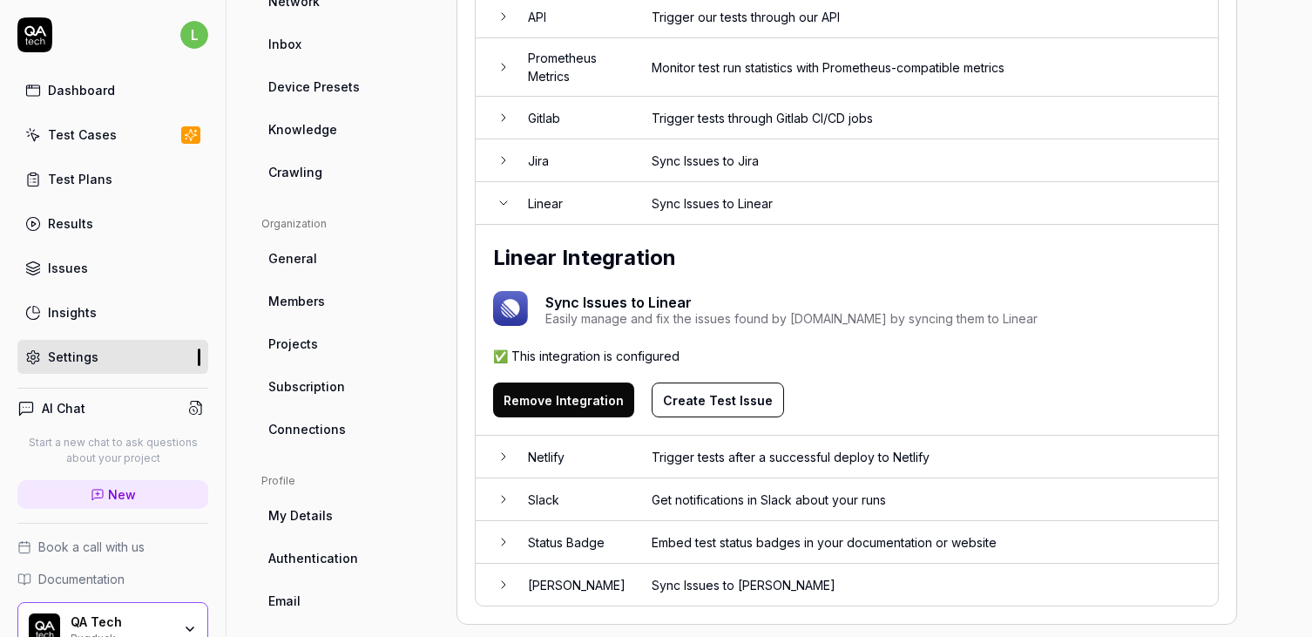
click at [728, 401] on button "Create Test Issue" at bounding box center [718, 400] width 132 height 35
click at [721, 395] on button "Create Test Issue" at bounding box center [718, 400] width 132 height 35
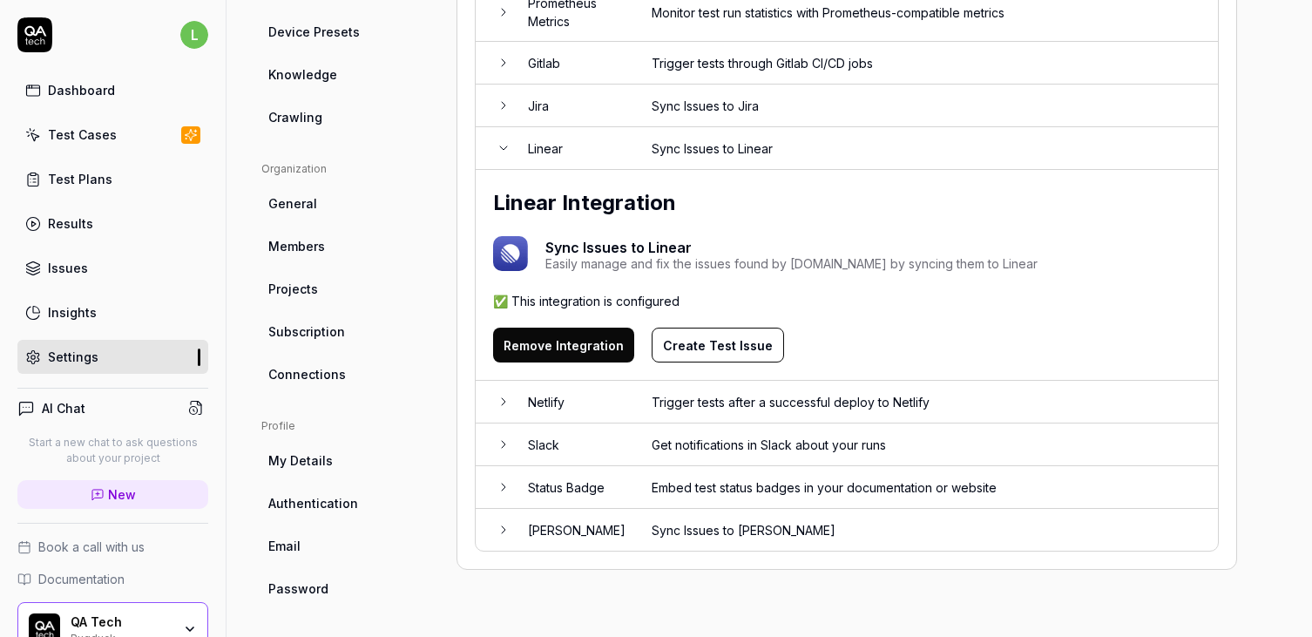
scroll to position [401, 0]
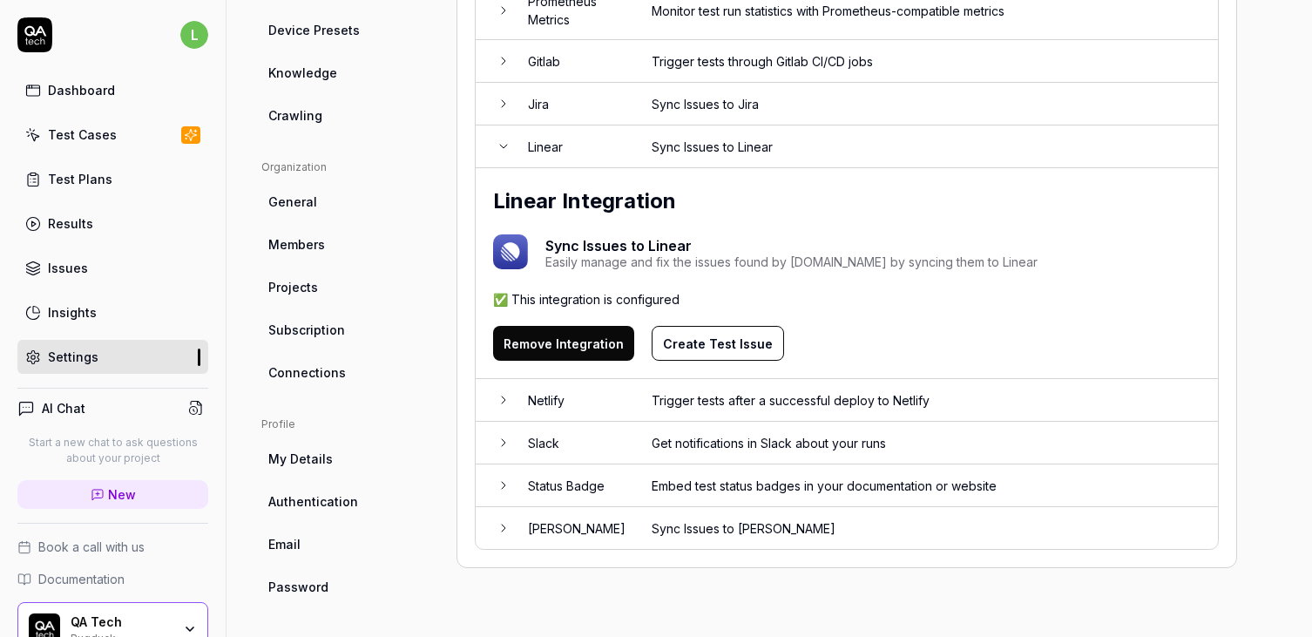
click at [708, 339] on button "Create Test Issue" at bounding box center [718, 343] width 132 height 35
drag, startPoint x: 563, startPoint y: 30, endPoint x: 774, endPoint y: 30, distance: 210.9
click at [774, 30] on div "Test issue created successfully" at bounding box center [656, 33] width 258 height 39
copy div "Test issue created successfully"
